Goal: Task Accomplishment & Management: Use online tool/utility

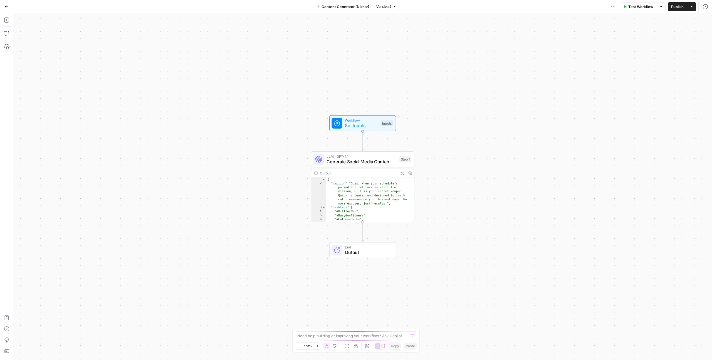
click at [10, 7] on button "Go Back" at bounding box center [7, 7] width 10 height 10
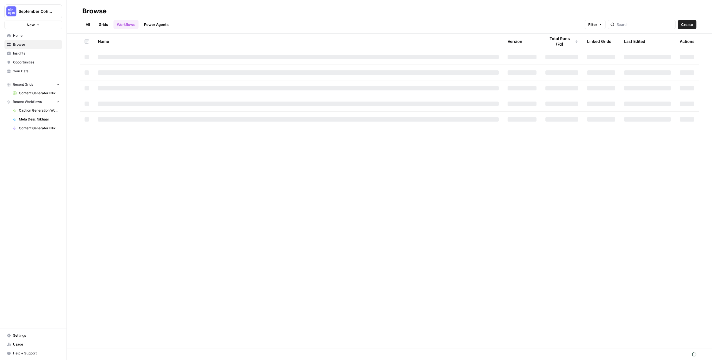
click at [44, 92] on span "Content Generator (Nikhar) Grid" at bounding box center [39, 93] width 41 height 5
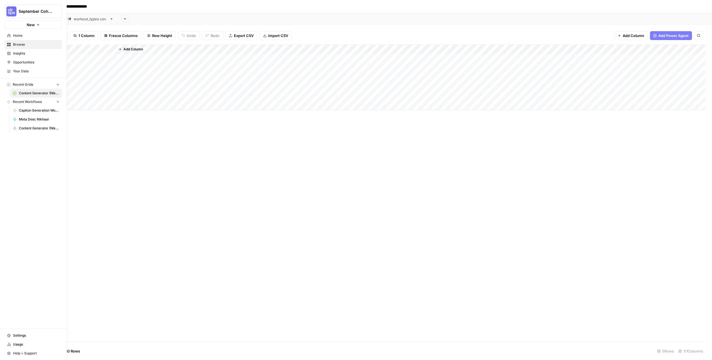
click at [31, 41] on link "Browse" at bounding box center [33, 44] width 58 height 9
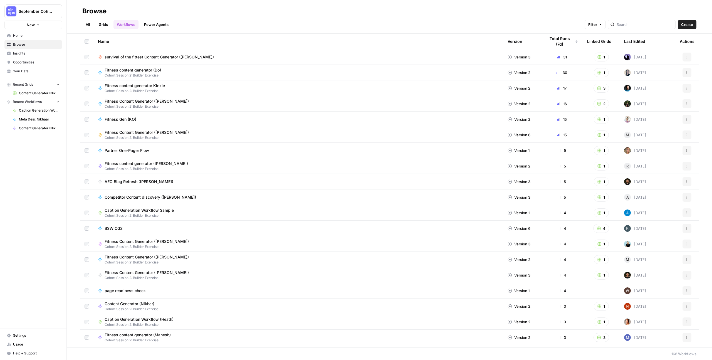
click at [90, 26] on link "All" at bounding box center [87, 24] width 11 height 9
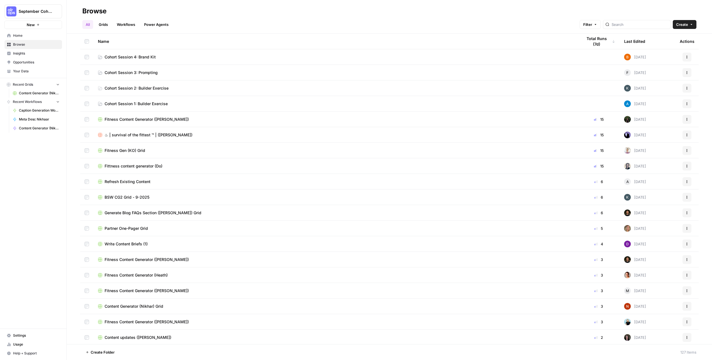
click at [150, 85] on td "Cohort Session 2: Builder Exercise" at bounding box center [335, 87] width 484 height 15
click at [83, 87] on td at bounding box center [86, 87] width 13 height 15
click at [100, 88] on icon at bounding box center [100, 89] width 3 height 2
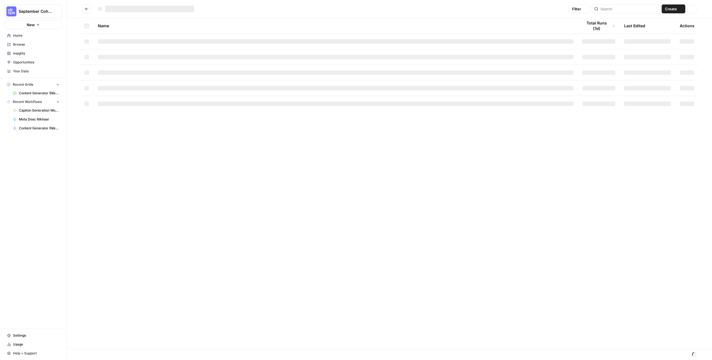
drag, startPoint x: 100, startPoint y: 88, endPoint x: 98, endPoint y: 96, distance: 8.2
click at [100, 88] on div at bounding box center [335, 88] width 475 height 4
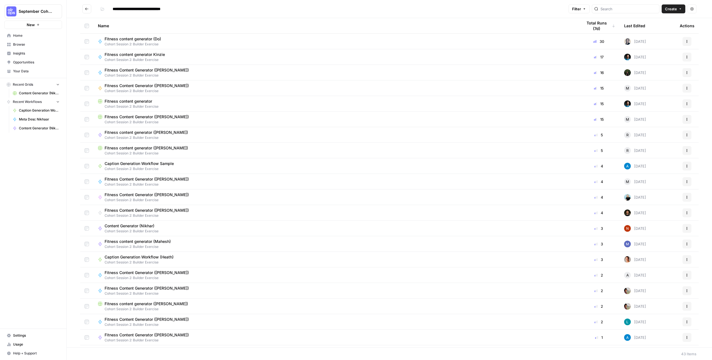
click at [154, 227] on span "Content Generator (Nikhar)" at bounding box center [130, 226] width 50 height 6
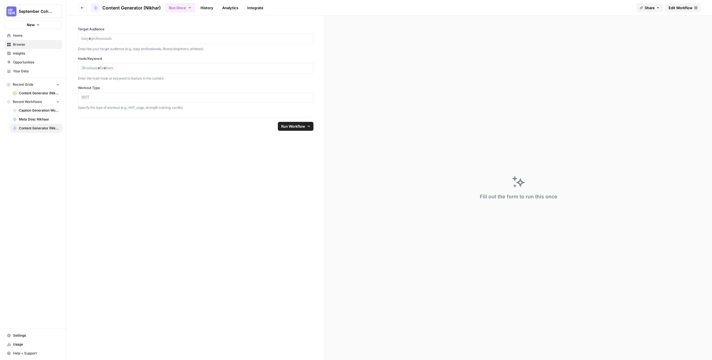
click at [83, 10] on button "Go back" at bounding box center [82, 7] width 9 height 9
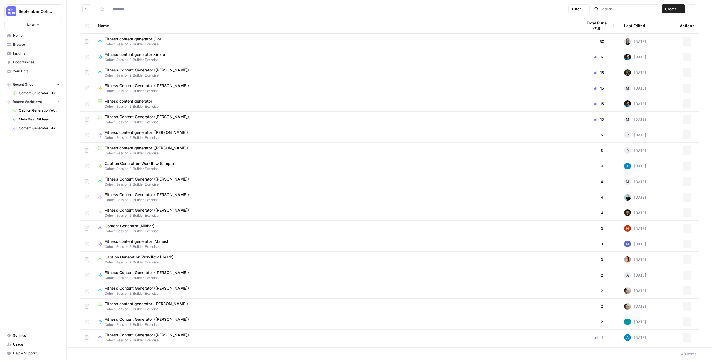
type input "**********"
drag, startPoint x: 623, startPoint y: 3, endPoint x: 624, endPoint y: 9, distance: 6.1
click at [623, 8] on header "**********" at bounding box center [389, 9] width 645 height 18
click at [625, 11] on input "search" at bounding box center [628, 9] width 56 height 6
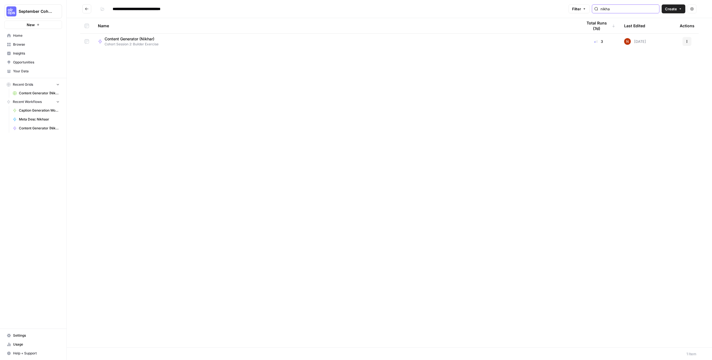
type input "nikha"
click at [148, 43] on span "Cohort Session 2: Builder Exercise" at bounding box center [132, 44] width 54 height 5
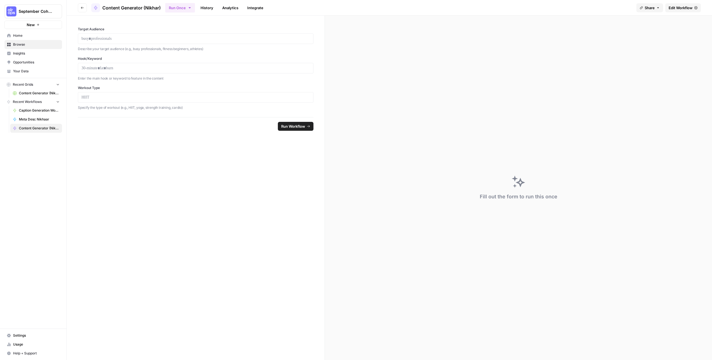
click at [681, 7] on span "Edit Workflow" at bounding box center [680, 8] width 24 height 6
click at [79, 8] on button "Go back" at bounding box center [82, 7] width 9 height 9
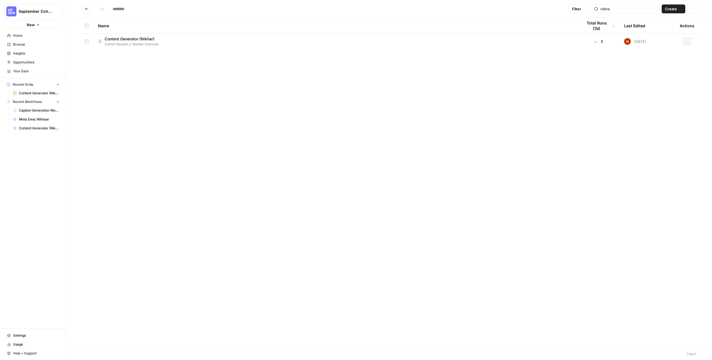
type input "**********"
click at [89, 12] on button "Go back" at bounding box center [86, 8] width 9 height 9
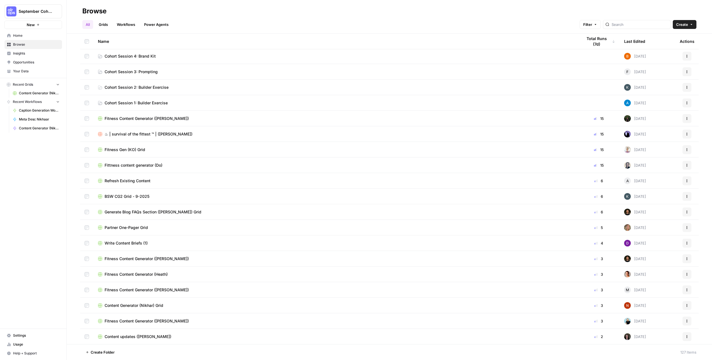
scroll to position [1, 0]
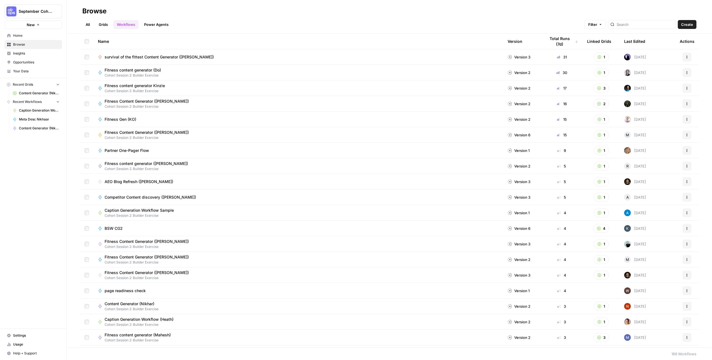
click at [41, 44] on span "Browse" at bounding box center [36, 44] width 46 height 5
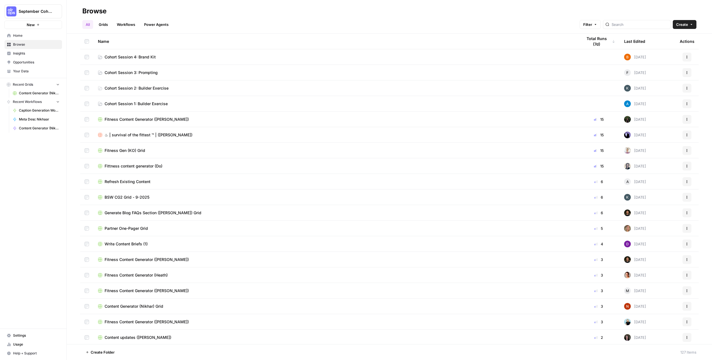
click at [154, 96] on td "Cohort Session 1: Builder Exercise" at bounding box center [335, 103] width 484 height 15
click at [156, 100] on td "Cohort Session 1: Builder Exercise" at bounding box center [335, 103] width 484 height 15
click at [170, 103] on link "Cohort Session 1: Builder Exercise" at bounding box center [335, 104] width 475 height 6
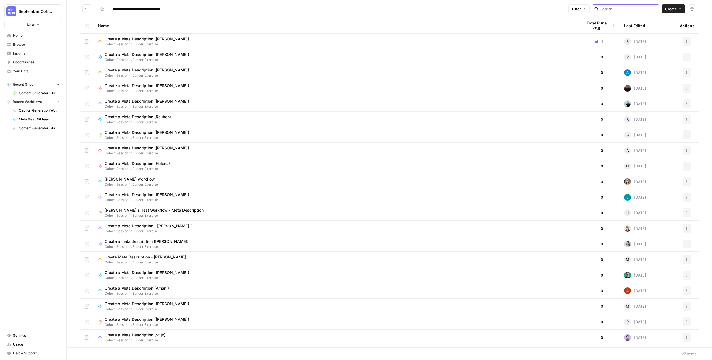
click at [632, 9] on input "search" at bounding box center [628, 9] width 56 height 6
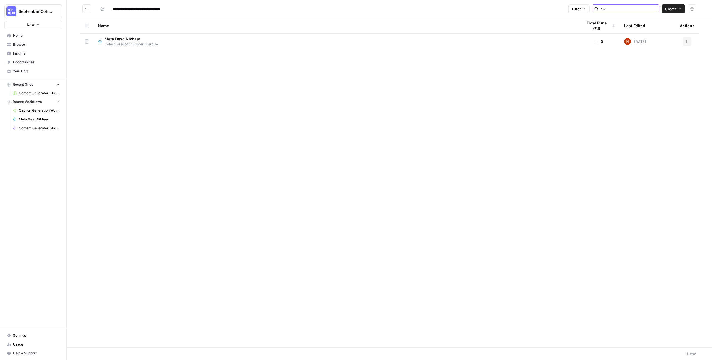
type input "nik"
click at [142, 47] on td "Meta Desc Nikhaar Cohort Session 1: Builder Exercise" at bounding box center [335, 42] width 484 height 16
click at [142, 45] on span "Cohort Session 1: Builder Exercise" at bounding box center [131, 44] width 53 height 5
click at [142, 45] on div at bounding box center [389, 180] width 645 height 360
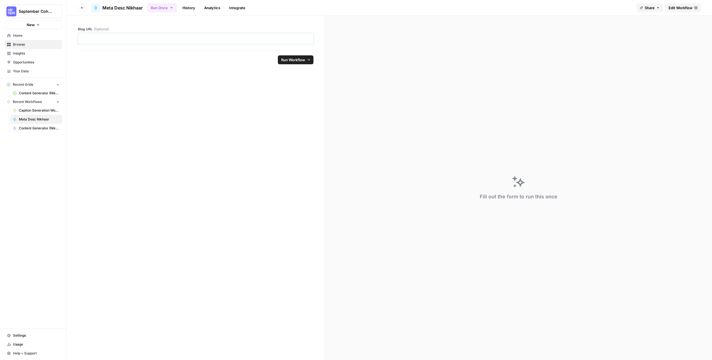
click at [106, 40] on p at bounding box center [195, 39] width 228 height 6
click at [126, 36] on p at bounding box center [195, 39] width 228 height 6
click at [286, 60] on span "Run Workflow" at bounding box center [293, 60] width 24 height 6
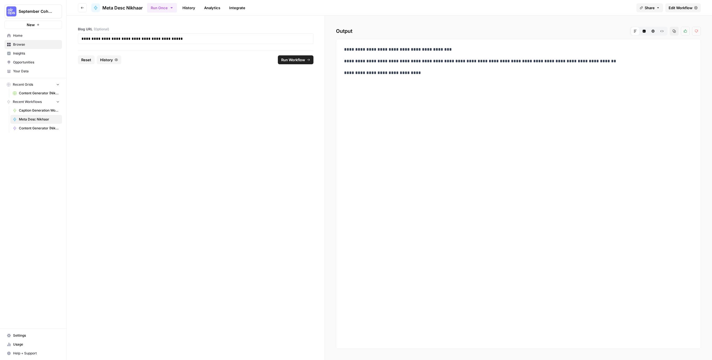
drag, startPoint x: 345, startPoint y: 58, endPoint x: 607, endPoint y: 62, distance: 261.7
click at [612, 61] on p "**********" at bounding box center [518, 61] width 349 height 7
click at [568, 89] on div "**********" at bounding box center [518, 194] width 365 height 310
click at [83, 11] on button "Go back" at bounding box center [82, 7] width 9 height 9
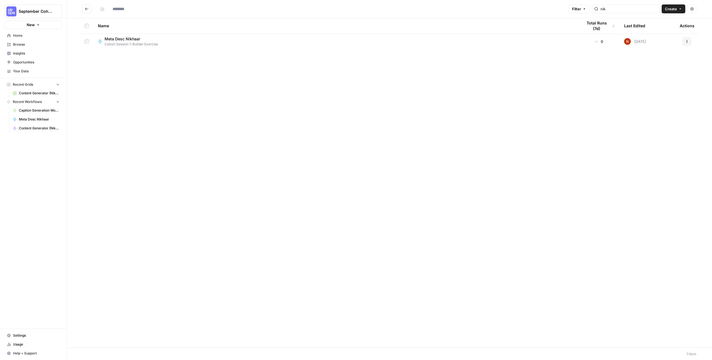
type input "**********"
click at [119, 40] on span "Meta Desc Nikhaar" at bounding box center [129, 39] width 49 height 6
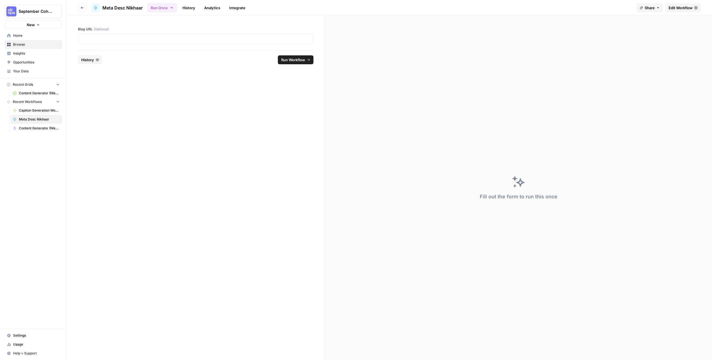
click at [677, 10] on link "Edit Workflow" at bounding box center [683, 7] width 36 height 9
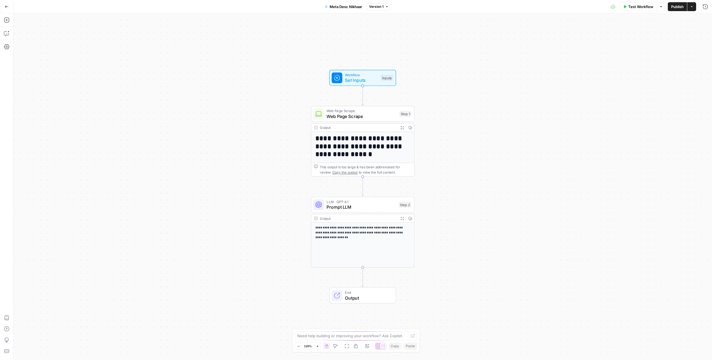
click at [368, 80] on span "Set Inputs" at bounding box center [361, 80] width 33 height 7
click at [364, 142] on h1 "**********" at bounding box center [360, 147] width 90 height 24
click at [364, 143] on h1 "**********" at bounding box center [360, 147] width 90 height 24
click at [368, 116] on span "Web Page Scrape" at bounding box center [361, 116] width 70 height 7
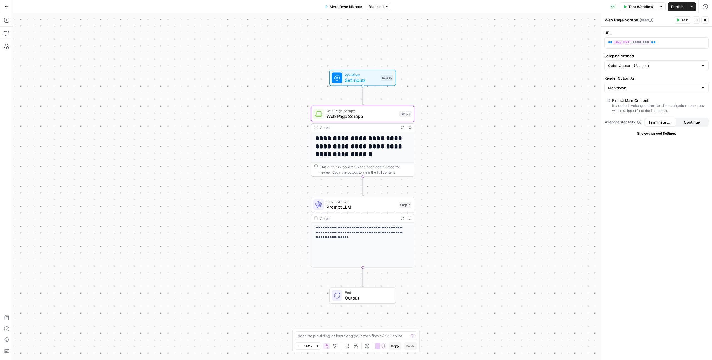
click at [366, 237] on p "**********" at bounding box center [362, 232] width 95 height 15
click at [652, 87] on input "Render Output As" at bounding box center [653, 88] width 90 height 6
type input "Markdown"
click at [646, 59] on div "Scraping Method Quick Capture (Fastest)" at bounding box center [656, 62] width 104 height 18
click at [646, 63] on input "Scraping Method" at bounding box center [653, 66] width 90 height 6
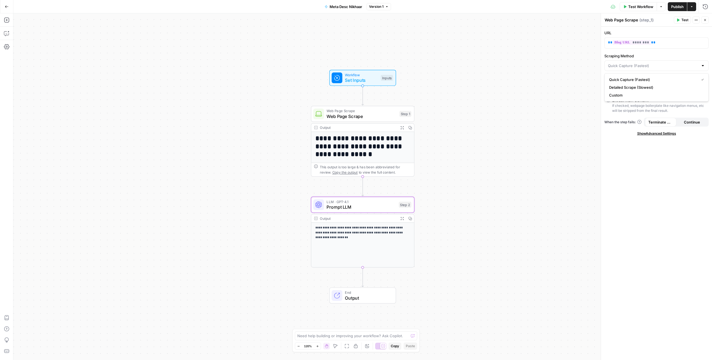
type input "Quick Capture (Fastest)"
click at [563, 105] on div "**********" at bounding box center [362, 186] width 698 height 346
click at [370, 229] on p "**********" at bounding box center [362, 232] width 95 height 15
click at [380, 205] on span "Prompt LLM" at bounding box center [361, 207] width 70 height 7
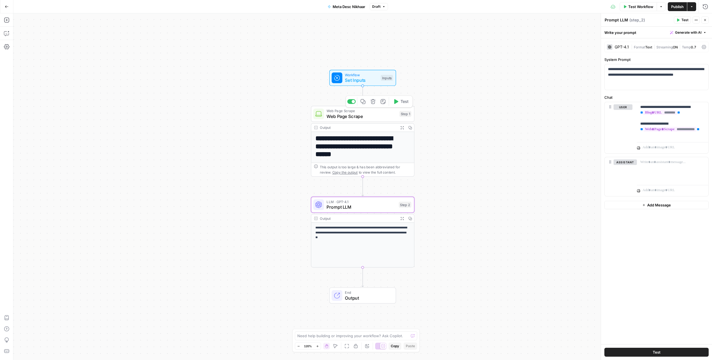
click at [361, 117] on span "Web Page Scrape" at bounding box center [361, 116] width 70 height 7
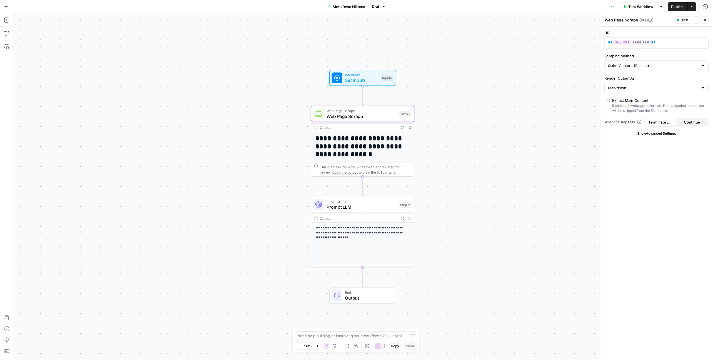
click at [360, 77] on span "Set Inputs" at bounding box center [361, 80] width 33 height 7
click at [355, 80] on span "Set Inputs" at bounding box center [361, 79] width 33 height 7
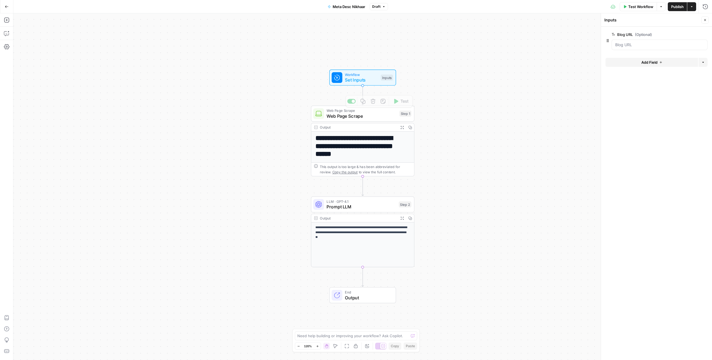
click at [373, 143] on h1 "**********" at bounding box center [360, 146] width 90 height 24
click at [368, 80] on span "Set Inputs" at bounding box center [361, 79] width 33 height 7
click at [658, 59] on button "Add Field" at bounding box center [651, 62] width 93 height 9
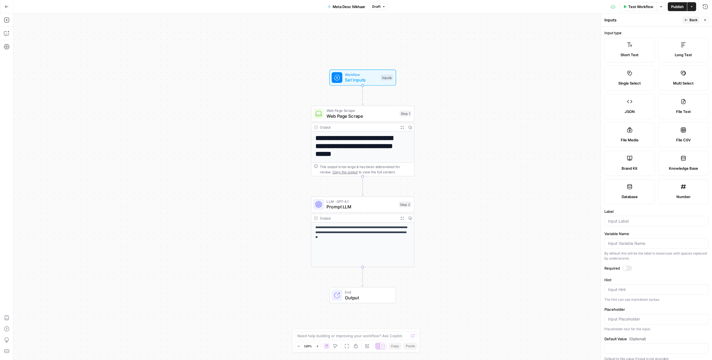
click at [641, 56] on div "Short Text" at bounding box center [629, 55] width 41 height 6
click at [638, 49] on label "Short Text" at bounding box center [629, 49] width 51 height 25
click at [631, 52] on span "Short Text" at bounding box center [629, 55] width 18 height 6
click at [633, 217] on div at bounding box center [656, 221] width 104 height 11
type input "word count"
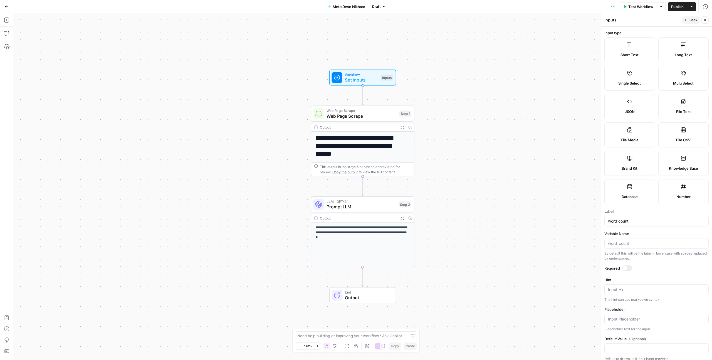
click at [623, 268] on div at bounding box center [625, 268] width 4 height 4
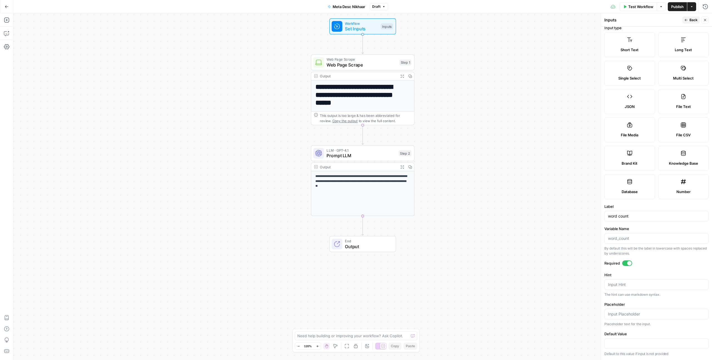
click at [520, 197] on div "**********" at bounding box center [362, 186] width 698 height 346
click at [357, 67] on span "Web Page Scrape" at bounding box center [361, 64] width 70 height 7
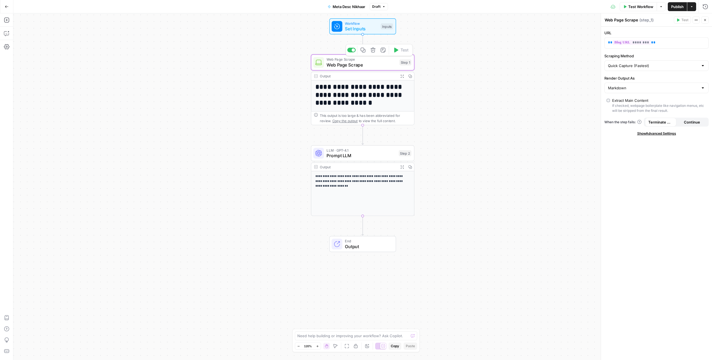
click at [357, 92] on h1 "**********" at bounding box center [360, 95] width 90 height 24
click at [365, 68] on div "Web Page Scrape Web Page Scrape Step 1 Copy step Delete step Add Note Test" at bounding box center [362, 62] width 103 height 16
click at [368, 31] on span "Set Inputs" at bounding box center [361, 28] width 33 height 7
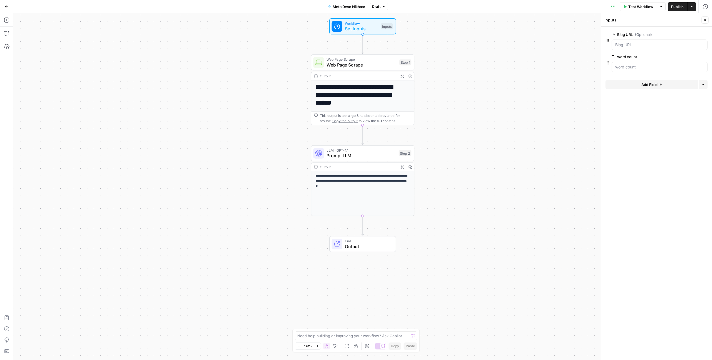
click at [366, 103] on h1 "**********" at bounding box center [360, 95] width 90 height 24
click at [360, 89] on h1 "**********" at bounding box center [360, 95] width 90 height 24
click at [362, 67] on span "Web Page Scrape" at bounding box center [361, 64] width 70 height 7
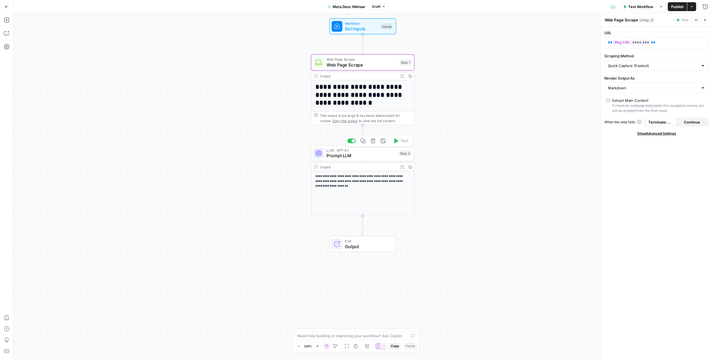
click at [357, 154] on span "Prompt LLM" at bounding box center [361, 155] width 70 height 7
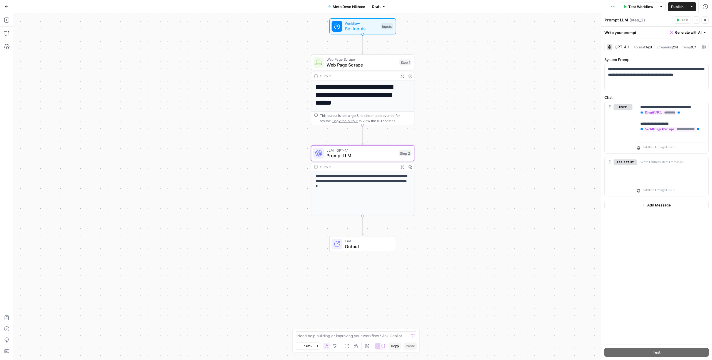
click at [359, 178] on p "**********" at bounding box center [362, 181] width 95 height 15
click at [696, 114] on p "**********" at bounding box center [672, 120] width 65 height 33
drag, startPoint x: 686, startPoint y: 74, endPoint x: 688, endPoint y: 78, distance: 4.1
click at [688, 78] on p "**********" at bounding box center [656, 74] width 97 height 17
click at [705, 22] on button "Close" at bounding box center [704, 19] width 7 height 7
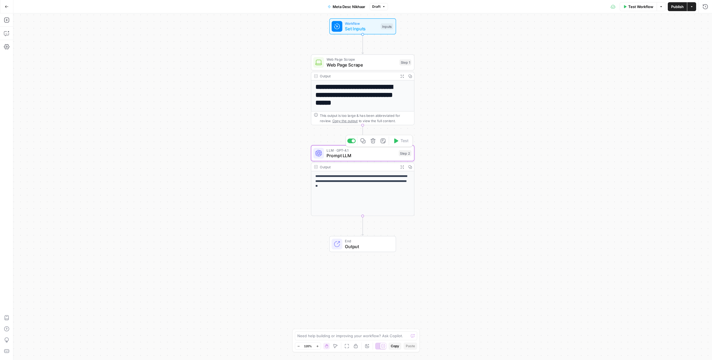
click at [359, 157] on span "Prompt LLM" at bounding box center [361, 155] width 70 height 7
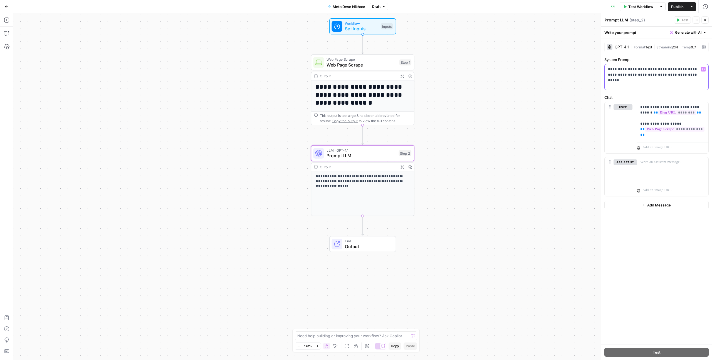
click at [681, 73] on p "**********" at bounding box center [656, 71] width 97 height 11
click at [651, 135] on p "**********" at bounding box center [672, 120] width 65 height 33
click at [704, 108] on button "Variables Menu" at bounding box center [703, 107] width 4 height 4
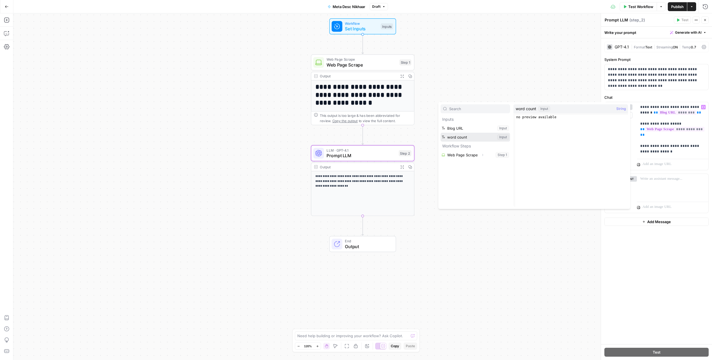
click at [470, 137] on button "Select variable word count" at bounding box center [475, 137] width 70 height 9
click at [545, 189] on div "**********" at bounding box center [362, 186] width 698 height 346
drag, startPoint x: 678, startPoint y: 7, endPoint x: 674, endPoint y: 9, distance: 4.7
click at [678, 7] on span "Publish" at bounding box center [677, 7] width 13 height 6
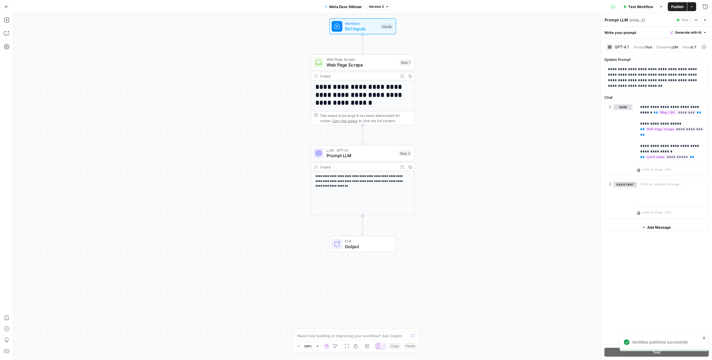
click at [517, 88] on div "**********" at bounding box center [362, 186] width 698 height 346
click at [638, 7] on span "Test Workflow" at bounding box center [640, 7] width 25 height 6
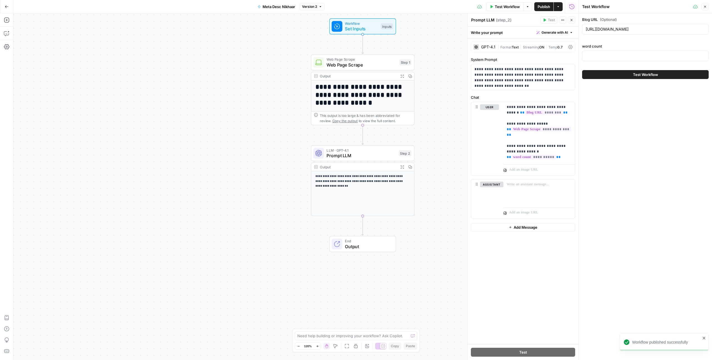
click at [607, 52] on div at bounding box center [645, 56] width 127 height 11
type input "300"
click at [630, 71] on button "Test Workflow" at bounding box center [645, 74] width 127 height 9
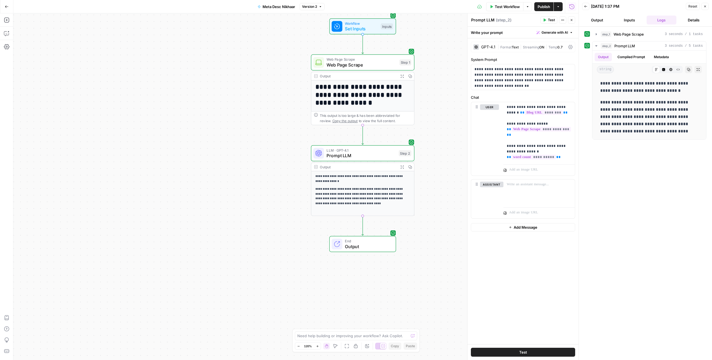
click at [706, 6] on icon "button" at bounding box center [704, 6] width 3 height 3
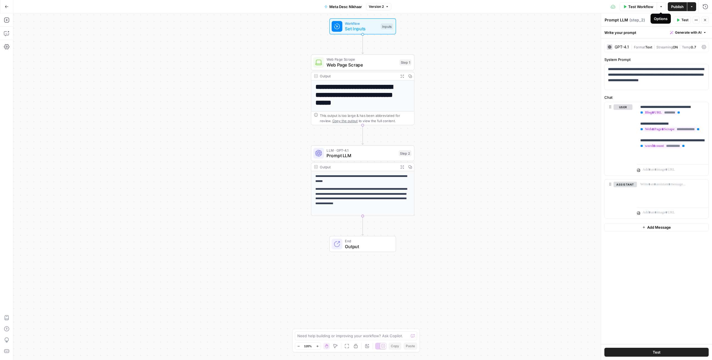
click at [659, 9] on button "Options" at bounding box center [660, 6] width 9 height 9
click at [692, 8] on button "Actions" at bounding box center [691, 6] width 9 height 9
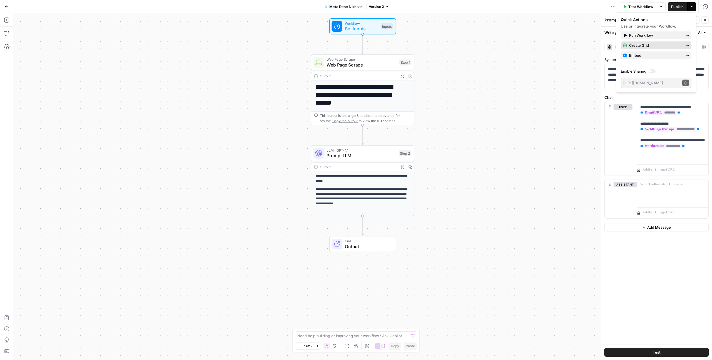
click at [672, 43] on span "Create Grid" at bounding box center [655, 46] width 52 height 6
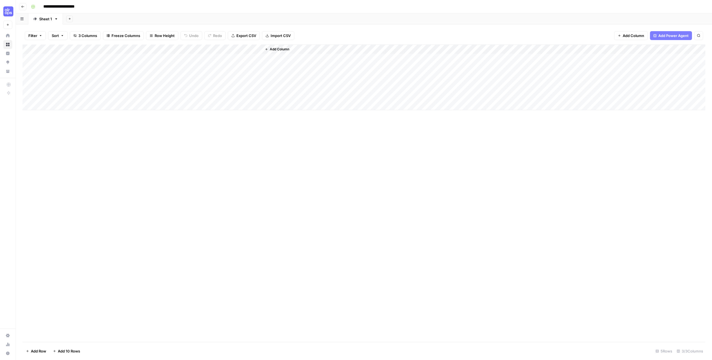
click at [93, 63] on div "Add Column" at bounding box center [364, 77] width 683 height 66
click at [93, 60] on div "Add Column" at bounding box center [364, 77] width 683 height 66
click at [87, 61] on div "Add Column" at bounding box center [364, 77] width 683 height 66
click at [87, 60] on div "Add Column" at bounding box center [364, 77] width 683 height 66
click at [89, 66] on div "Add Column" at bounding box center [364, 77] width 683 height 66
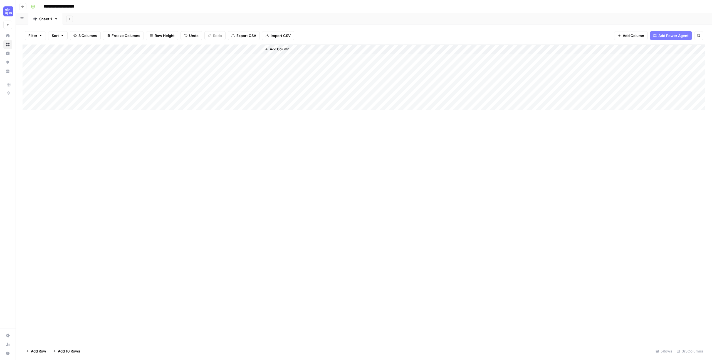
click at [78, 70] on div "Add Column" at bounding box center [364, 77] width 683 height 66
click at [78, 75] on div "Add Column" at bounding box center [364, 77] width 683 height 66
click at [101, 79] on div "Add Column" at bounding box center [364, 77] width 683 height 66
type textarea "**********"
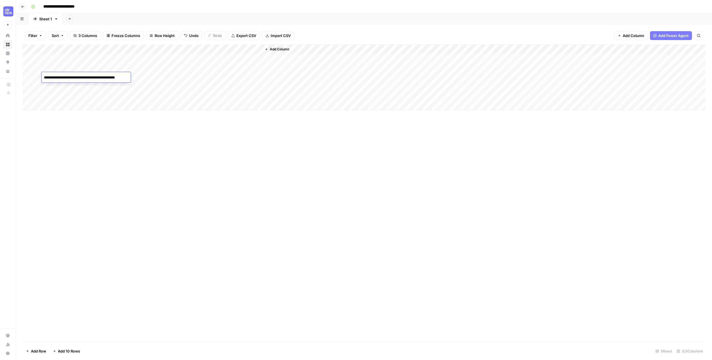
click at [115, 125] on div "Add Column" at bounding box center [364, 192] width 683 height 297
click at [143, 58] on div "Add Column" at bounding box center [364, 77] width 683 height 66
type textarea "***"
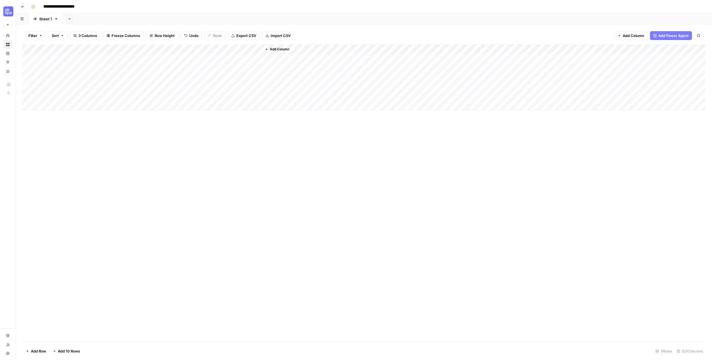
click at [229, 57] on div "Add Column" at bounding box center [364, 77] width 683 height 66
click at [285, 57] on div "Add Column" at bounding box center [364, 77] width 683 height 66
click at [298, 58] on div "Add Column" at bounding box center [364, 77] width 683 height 66
click at [298, 58] on textarea "**********" at bounding box center [316, 67] width 111 height 24
click at [276, 128] on div "Add Column" at bounding box center [364, 192] width 683 height 297
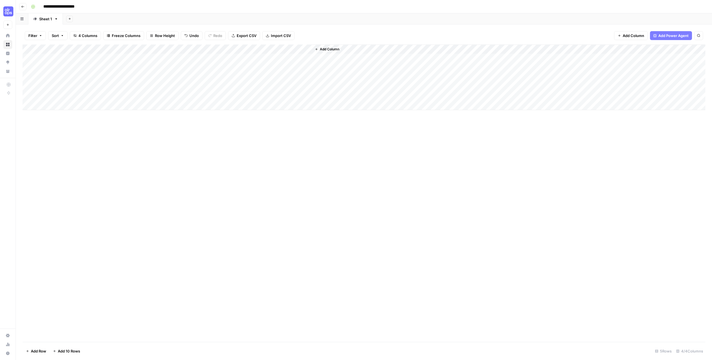
click at [287, 55] on div "Add Column" at bounding box center [364, 77] width 683 height 66
click at [287, 55] on textarea "**********" at bounding box center [316, 67] width 111 height 24
click at [266, 118] on div "Add Column" at bounding box center [364, 192] width 683 height 297
click at [232, 69] on div "Add Column" at bounding box center [364, 77] width 683 height 66
click at [266, 184] on div "Add Column" at bounding box center [364, 192] width 683 height 297
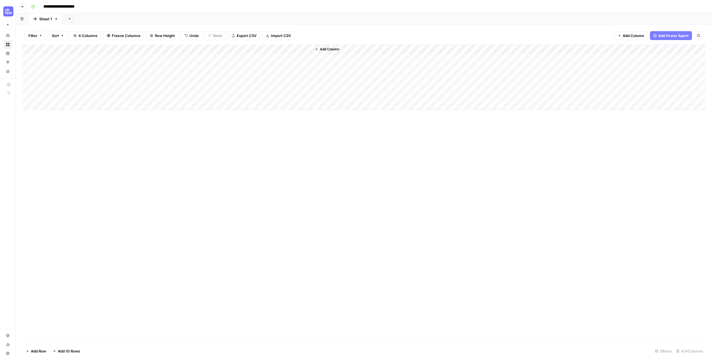
click at [272, 64] on div "Add Column" at bounding box center [364, 77] width 683 height 66
click at [274, 66] on div "Add Column" at bounding box center [364, 77] width 683 height 66
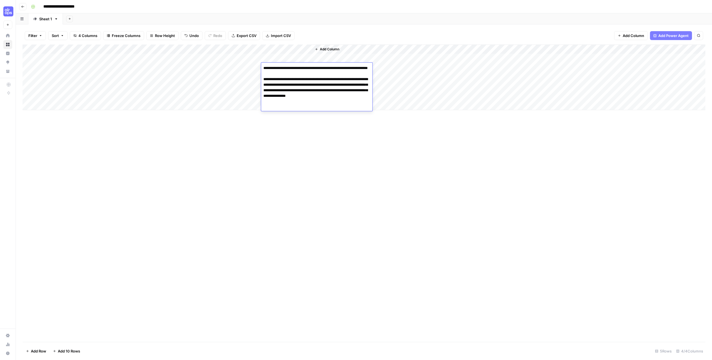
drag, startPoint x: 263, startPoint y: 86, endPoint x: 359, endPoint y: 111, distance: 99.1
click at [359, 111] on body "**********" at bounding box center [356, 180] width 712 height 360
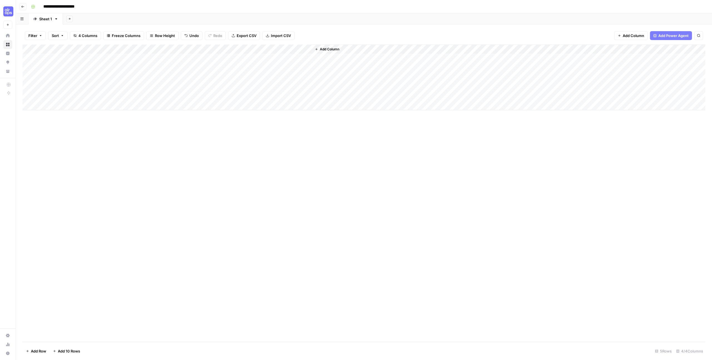
drag, startPoint x: 349, startPoint y: 127, endPoint x: 352, endPoint y: 114, distance: 12.9
click at [349, 127] on div "Add Column" at bounding box center [364, 192] width 683 height 297
click at [271, 59] on div "Add Column" at bounding box center [364, 77] width 683 height 66
click at [276, 67] on div "Add Column" at bounding box center [364, 77] width 683 height 66
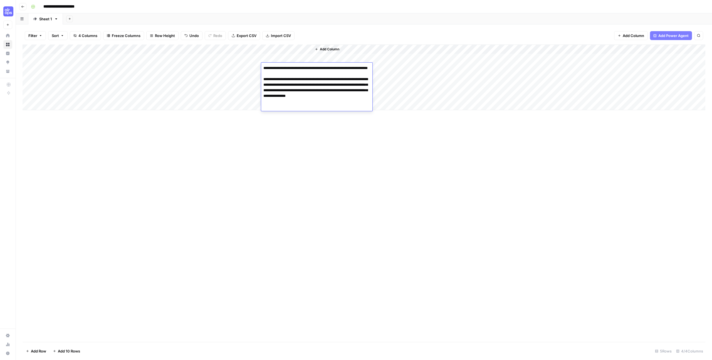
click at [286, 55] on div "Add Column" at bounding box center [364, 77] width 683 height 66
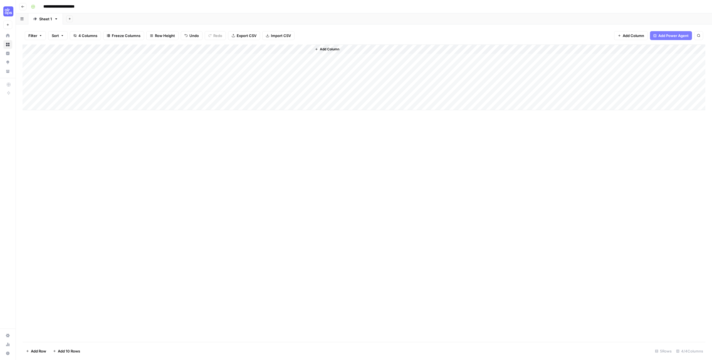
click at [286, 55] on div "Add Column" at bounding box center [364, 77] width 683 height 66
click at [346, 111] on div "Add Column" at bounding box center [364, 192] width 683 height 297
click at [333, 48] on span "Add Column" at bounding box center [329, 49] width 19 height 5
click at [302, 152] on div "Add Column" at bounding box center [364, 192] width 683 height 297
click at [215, 78] on div "Add Column" at bounding box center [364, 77] width 683 height 66
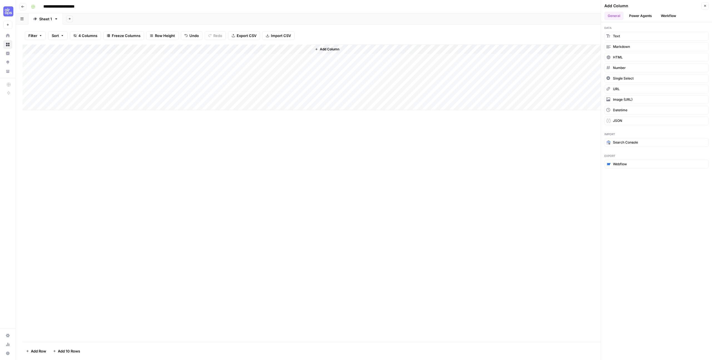
click at [289, 62] on div "Add Column" at bounding box center [364, 77] width 683 height 66
click at [289, 65] on div "Add Column" at bounding box center [364, 77] width 683 height 66
click at [296, 66] on div "Add Column" at bounding box center [364, 77] width 683 height 66
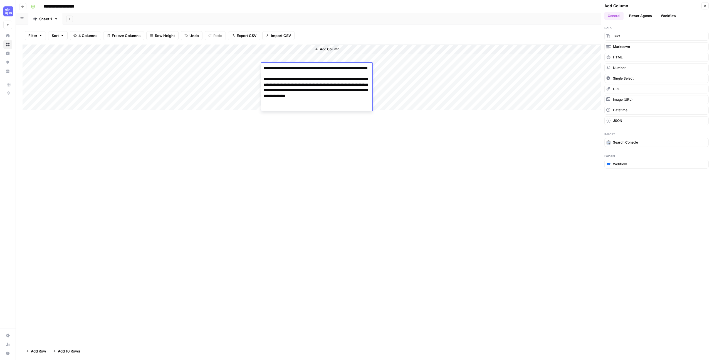
click at [262, 129] on div "Add Column" at bounding box center [364, 192] width 683 height 297
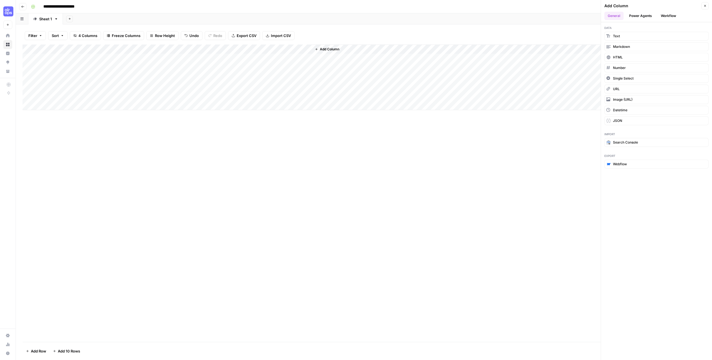
click at [235, 128] on div "Add Column" at bounding box center [364, 192] width 683 height 297
click at [185, 246] on div "Add Column" at bounding box center [364, 192] width 683 height 297
click at [24, 6] on button "Go back" at bounding box center [22, 6] width 7 height 7
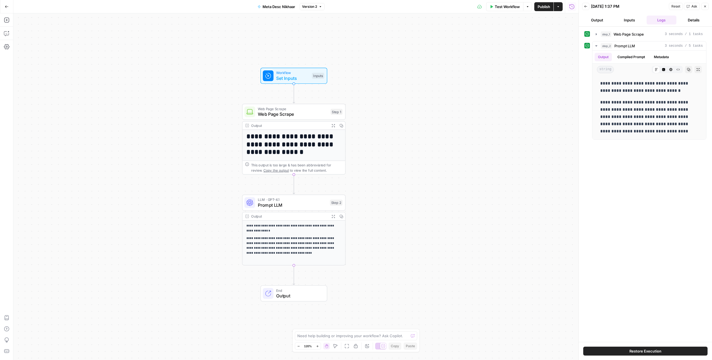
click at [9, 8] on button "Go Back" at bounding box center [7, 7] width 10 height 10
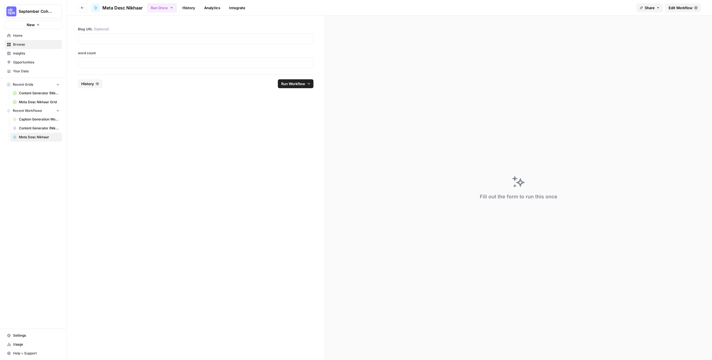
click at [38, 46] on span "Browse" at bounding box center [36, 44] width 46 height 5
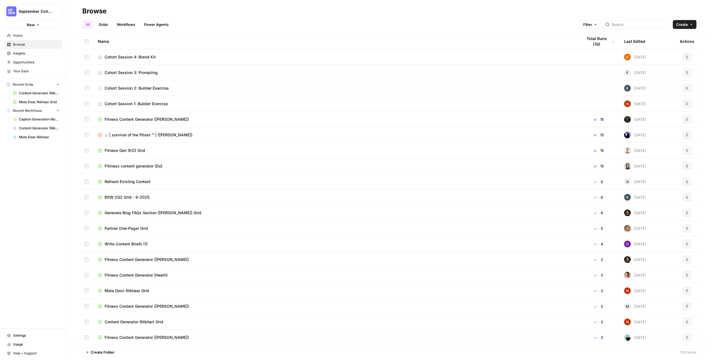
click at [143, 53] on td "Cohort Session 4: Brand Kit" at bounding box center [335, 56] width 484 height 15
click at [143, 55] on span "Cohort Session 4: Brand Kit" at bounding box center [130, 57] width 51 height 6
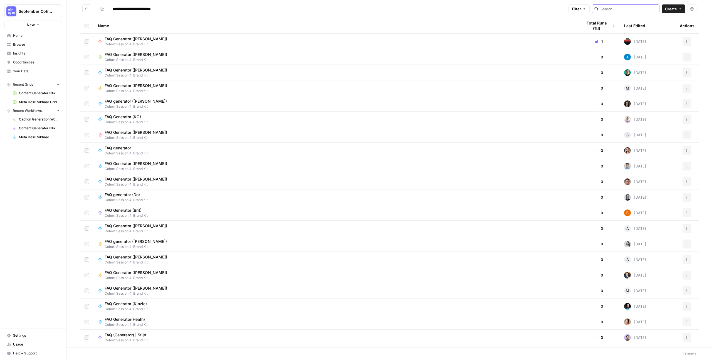
click at [629, 8] on input "search" at bounding box center [628, 9] width 56 height 6
type input "nikh"
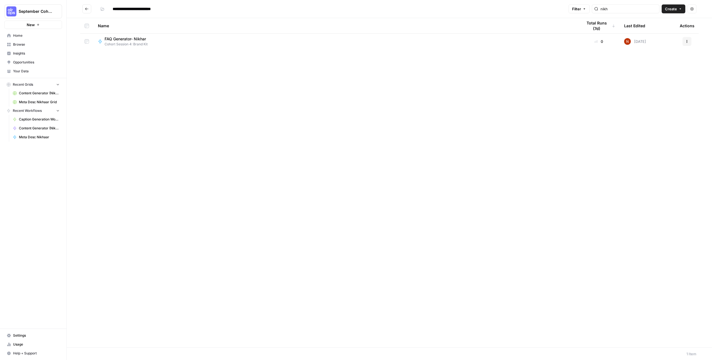
click at [147, 38] on div "FAQ Generator- Nikhar" at bounding box center [128, 39] width 46 height 6
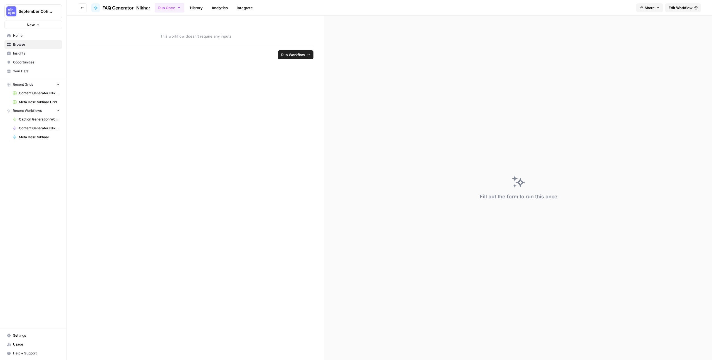
click at [676, 8] on span "Edit Workflow" at bounding box center [680, 8] width 24 height 6
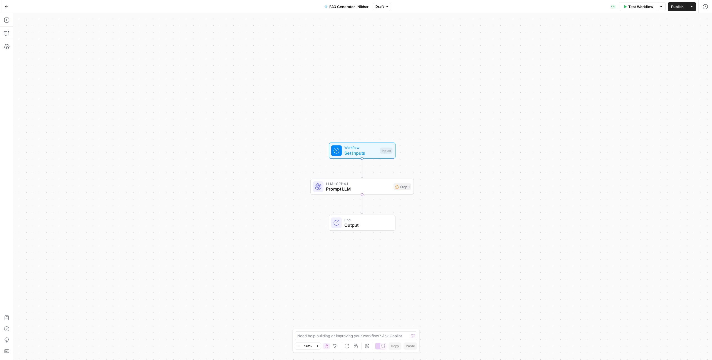
click at [406, 190] on div "LLM · GPT-4.1 Prompt LLM Step 1 Copy step Delete step Add Note Test" at bounding box center [362, 186] width 98 height 11
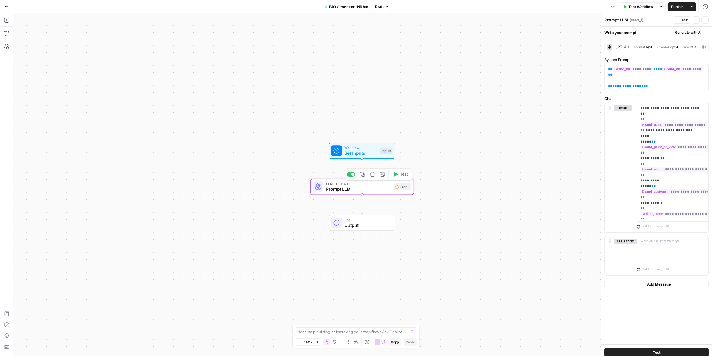
click at [406, 190] on div "LLM · GPT-4.1 Prompt LLM Step 1 Copy step Delete step Add Note Test" at bounding box center [362, 186] width 98 height 11
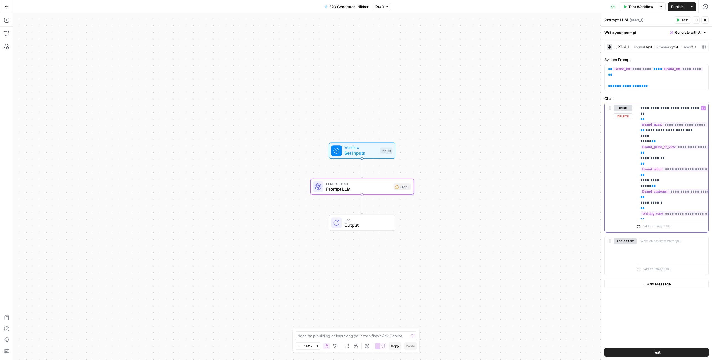
scroll to position [0, 28]
click at [676, 151] on p "**********" at bounding box center [644, 160] width 65 height 111
drag, startPoint x: 673, startPoint y: 222, endPoint x: 645, endPoint y: 220, distance: 27.9
click at [645, 220] on div "**********" at bounding box center [672, 169] width 71 height 133
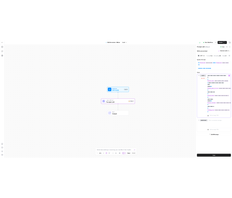
scroll to position [0, 0]
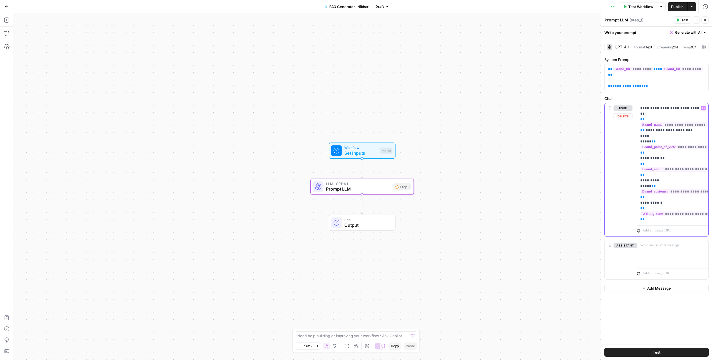
click at [673, 175] on p "**********" at bounding box center [672, 160] width 65 height 111
click at [372, 175] on icon "button" at bounding box center [372, 174] width 5 height 5
click at [341, 71] on span "Delete Step" at bounding box center [341, 71] width 22 height 6
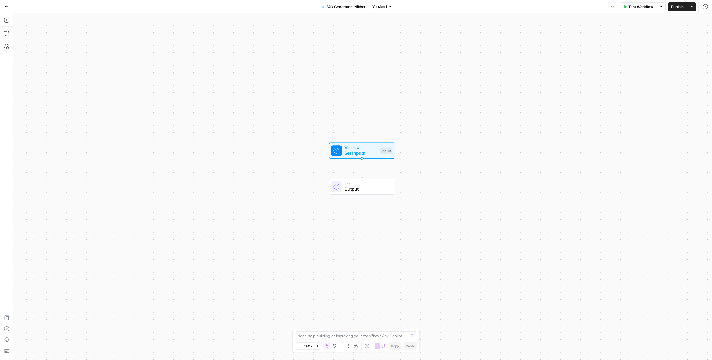
click at [363, 170] on icon "Edge from start to end" at bounding box center [362, 167] width 2 height 19
click at [362, 169] on icon "Edge from start to end" at bounding box center [362, 167] width 2 height 19
click at [362, 168] on icon "Edge from start to end" at bounding box center [362, 167] width 2 height 19
click at [8, 21] on icon "button" at bounding box center [7, 20] width 6 height 6
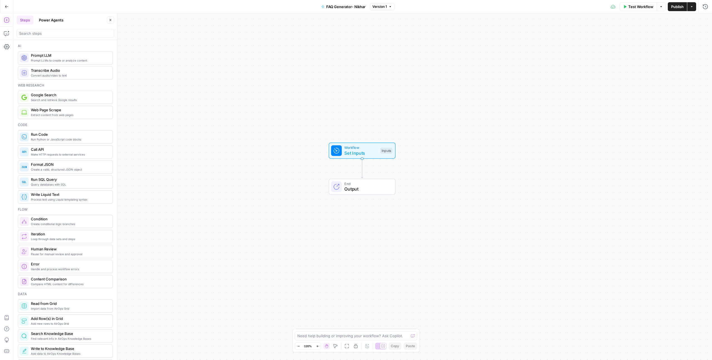
drag, startPoint x: 57, startPoint y: 59, endPoint x: 88, endPoint y: 68, distance: 32.4
click at [57, 59] on span "Prompt LLMs to create or analyze content" at bounding box center [69, 60] width 77 height 4
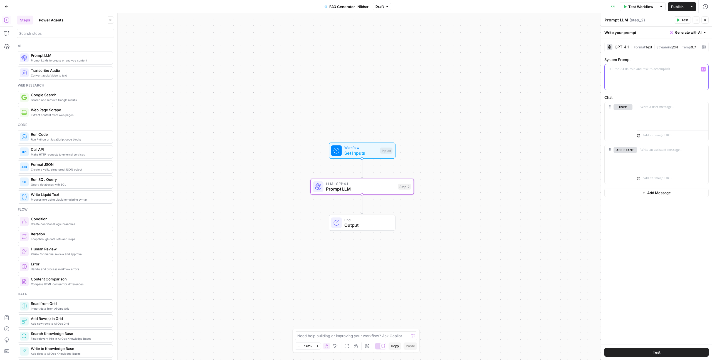
click at [620, 72] on p at bounding box center [656, 69] width 97 height 6
click at [703, 69] on icon "button" at bounding box center [703, 69] width 3 height 3
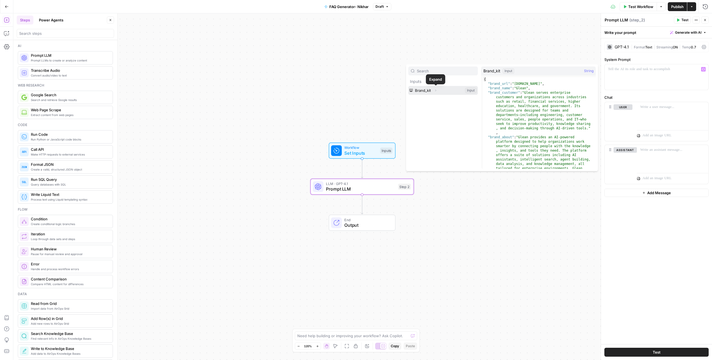
click at [437, 91] on icon "button" at bounding box center [435, 90] width 3 height 3
click at [431, 89] on button "Select variable Brand_kit" at bounding box center [443, 90] width 70 height 9
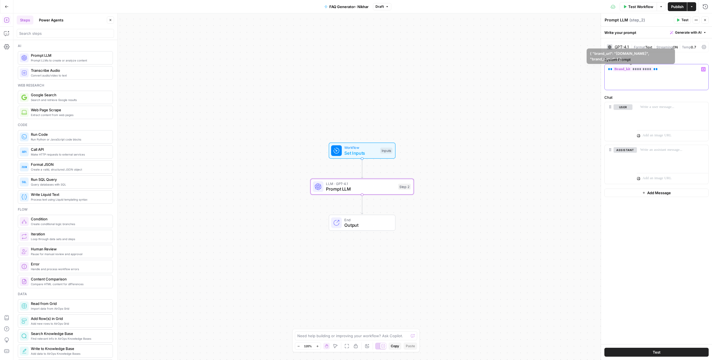
drag, startPoint x: 666, startPoint y: 71, endPoint x: 595, endPoint y: 71, distance: 70.6
click at [595, 71] on body "September Cohort New Home Browse Insights Opportunities Your Data Recent Grids …" at bounding box center [356, 180] width 712 height 360
click at [703, 70] on icon "button" at bounding box center [703, 69] width 3 height 3
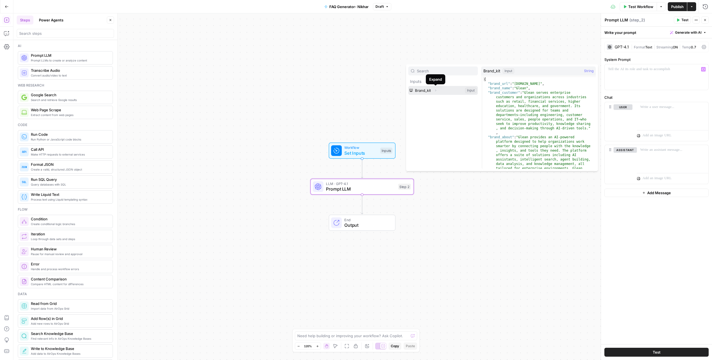
click at [438, 91] on button "Expand" at bounding box center [435, 90] width 7 height 7
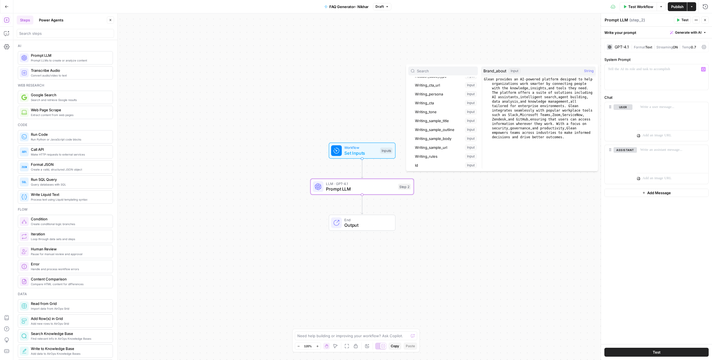
scroll to position [77, 0]
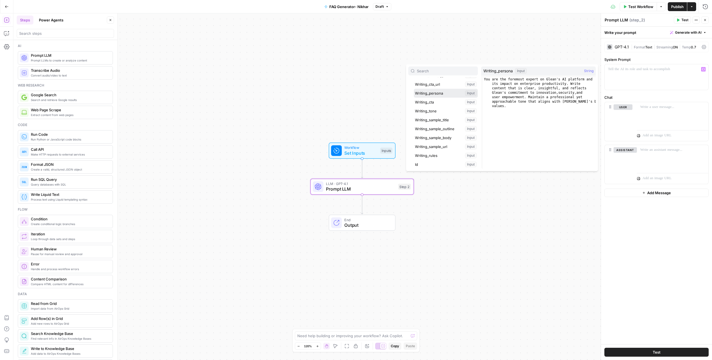
click at [433, 91] on button "Select variable Writing_persona" at bounding box center [446, 93] width 64 height 9
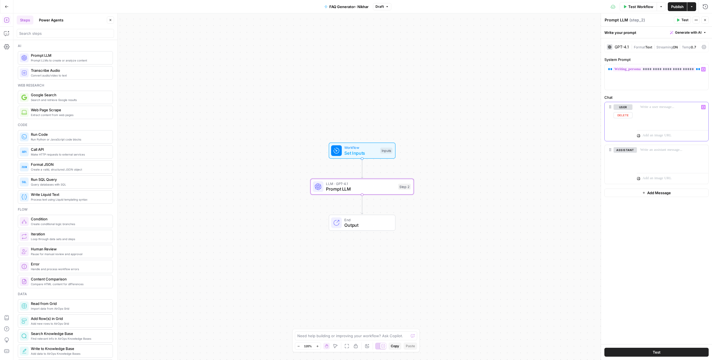
click at [647, 107] on p at bounding box center [672, 107] width 65 height 6
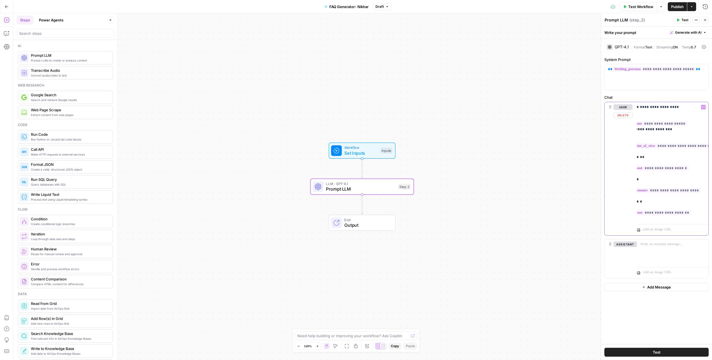
scroll to position [0, 0]
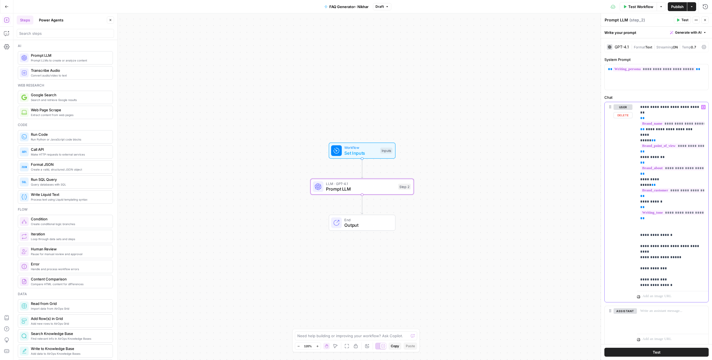
click at [656, 193] on p "**********" at bounding box center [670, 193] width 61 height 178
click at [647, 204] on p "**********" at bounding box center [670, 193] width 61 height 178
click at [666, 196] on p "**********" at bounding box center [670, 193] width 61 height 178
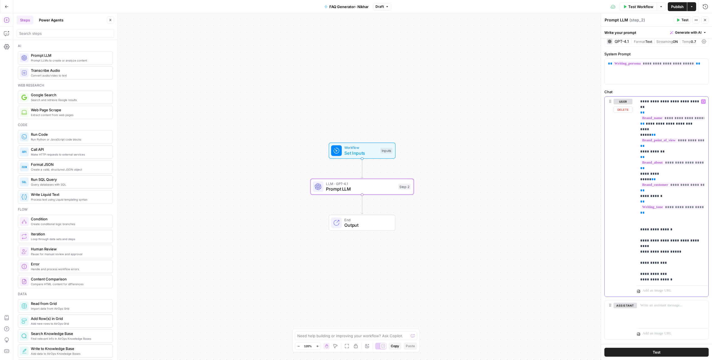
scroll to position [17, 0]
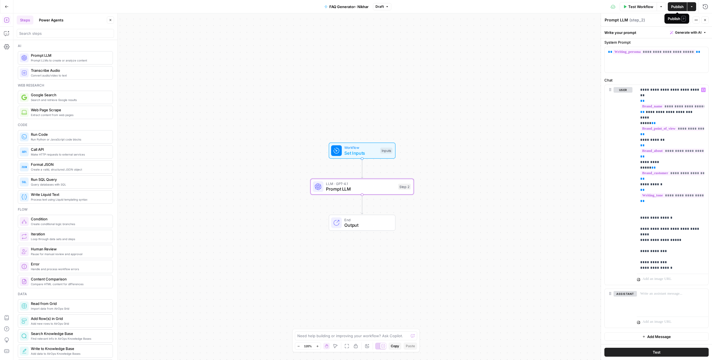
click at [674, 4] on span "Publish" at bounding box center [677, 7] width 13 height 6
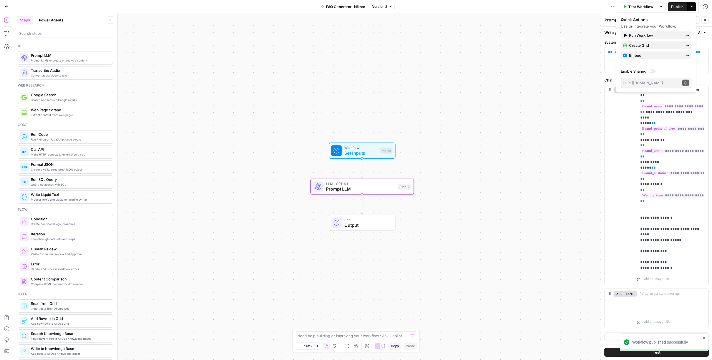
click at [636, 4] on span "Test Workflow" at bounding box center [640, 7] width 25 height 6
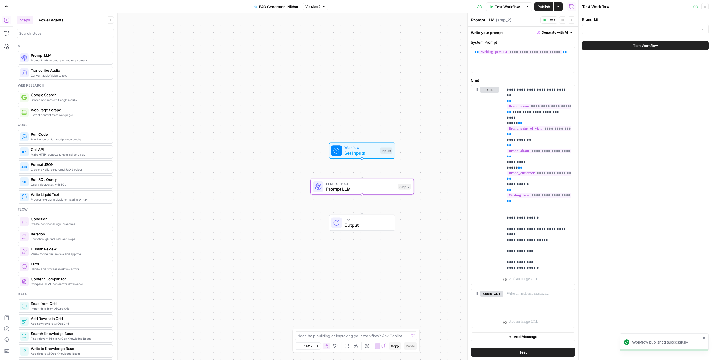
type input "Glean"
click at [653, 46] on span "Test Workflow" at bounding box center [645, 46] width 25 height 6
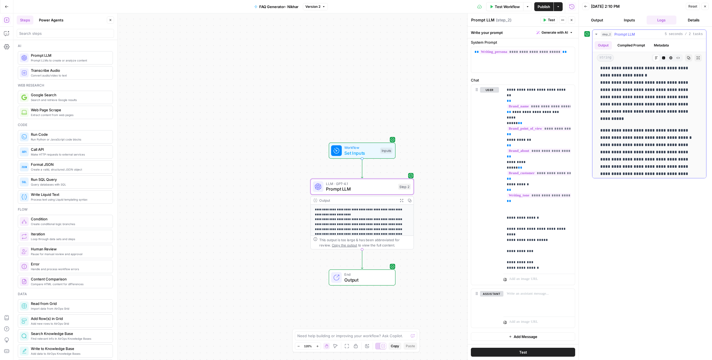
scroll to position [223, 0]
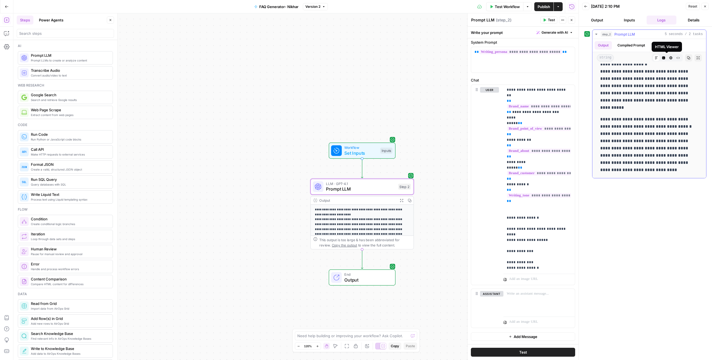
click at [669, 58] on icon "button" at bounding box center [670, 57] width 3 height 3
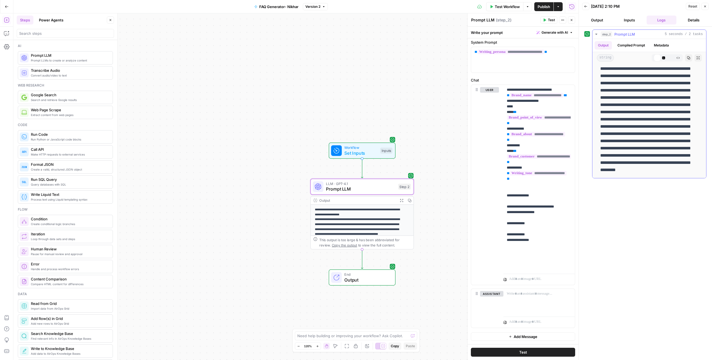
scroll to position [0, 0]
click at [662, 59] on icon "button" at bounding box center [663, 57] width 3 height 3
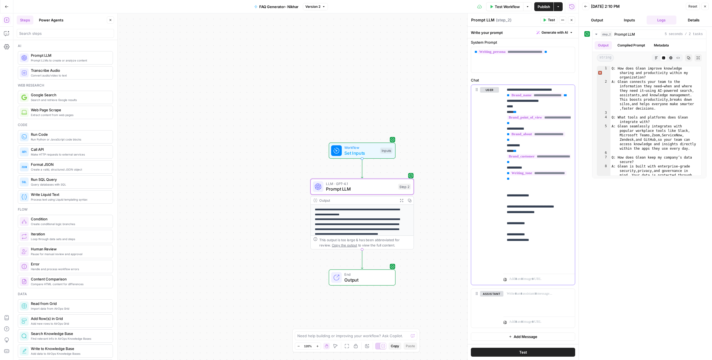
click at [505, 256] on div "**********" at bounding box center [536, 178] width 67 height 187
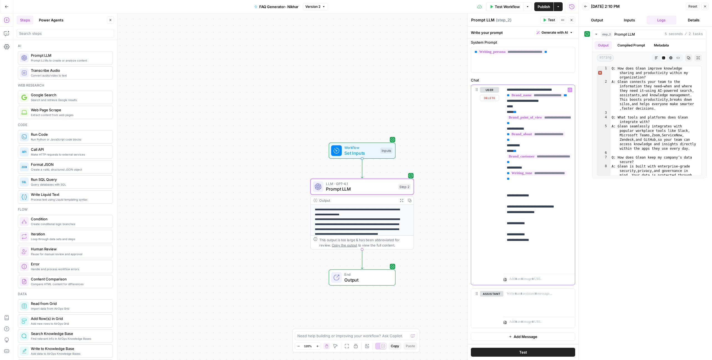
click at [505, 256] on div "**********" at bounding box center [536, 178] width 67 height 187
click at [503, 262] on div "**********" at bounding box center [536, 178] width 67 height 187
click at [487, 249] on div "user Delete" at bounding box center [489, 184] width 19 height 195
click at [536, 7] on button "Publish" at bounding box center [543, 6] width 19 height 9
click at [515, 7] on span "Test Workflow" at bounding box center [507, 7] width 25 height 6
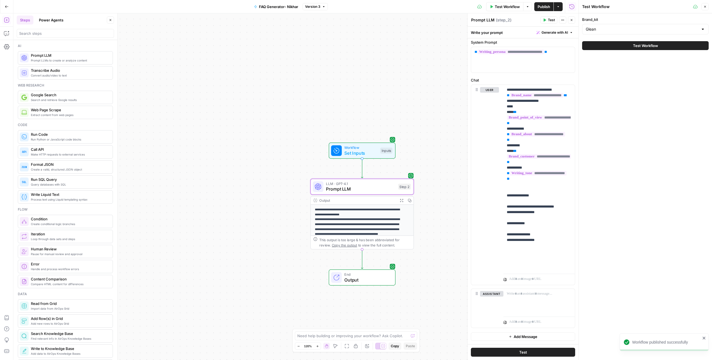
click at [612, 44] on button "Test Workflow" at bounding box center [645, 45] width 127 height 9
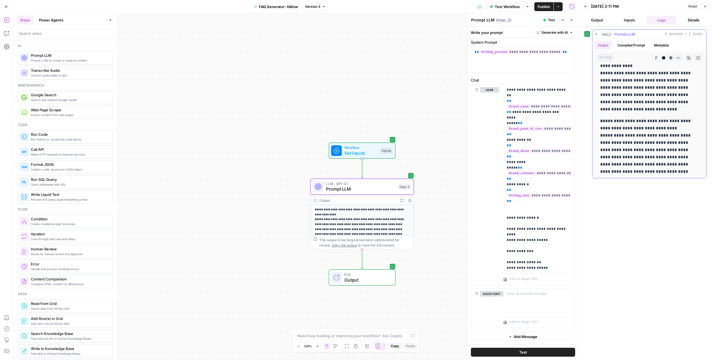
scroll to position [209, 0]
click at [661, 19] on button "Logs" at bounding box center [661, 20] width 30 height 9
click at [626, 21] on button "Inputs" at bounding box center [629, 20] width 30 height 9
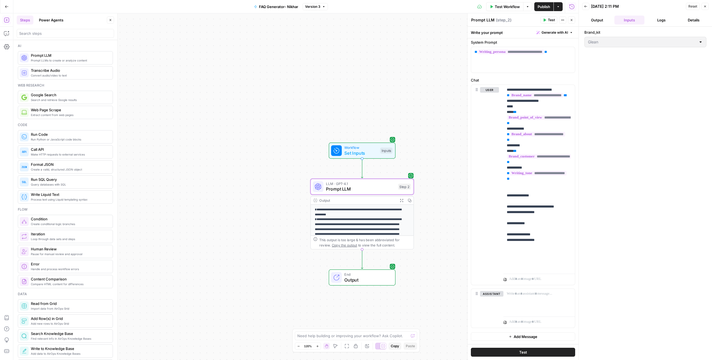
click at [601, 19] on button "Output" at bounding box center [597, 20] width 30 height 9
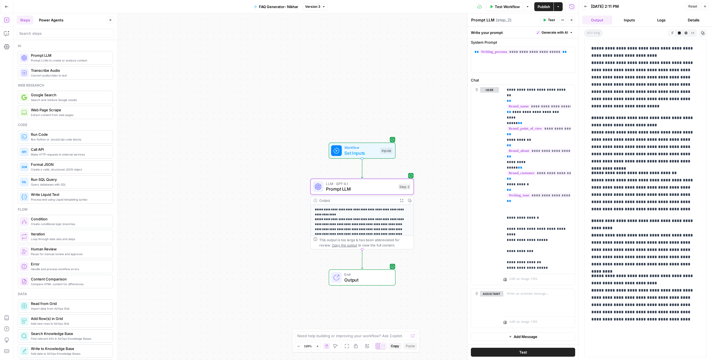
click at [656, 18] on button "Logs" at bounding box center [661, 20] width 30 height 9
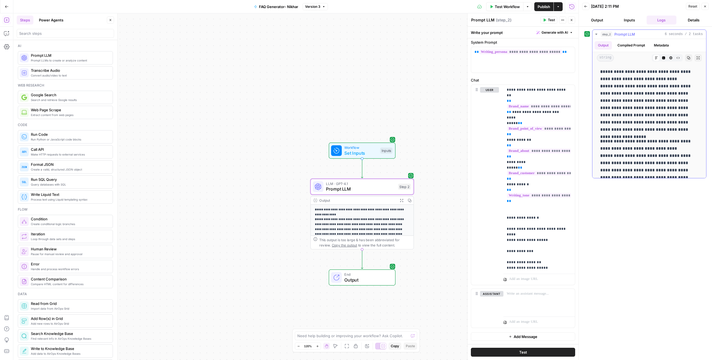
click at [640, 47] on button "Compiled Prompt" at bounding box center [631, 45] width 34 height 8
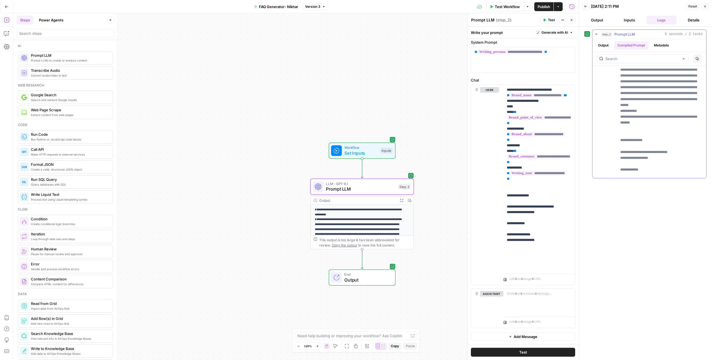
scroll to position [197, 0]
click at [705, 5] on icon "button" at bounding box center [704, 6] width 3 height 3
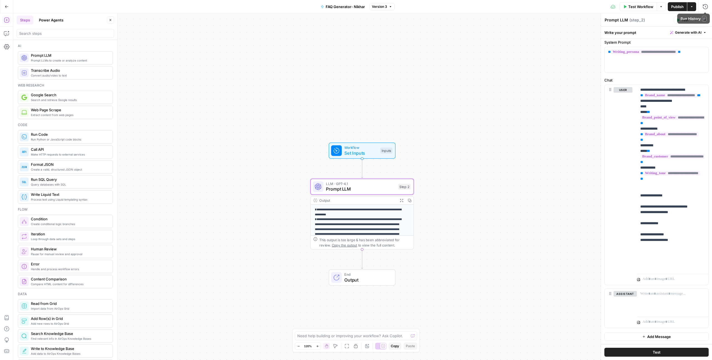
click at [703, 21] on icon "button" at bounding box center [704, 19] width 3 height 3
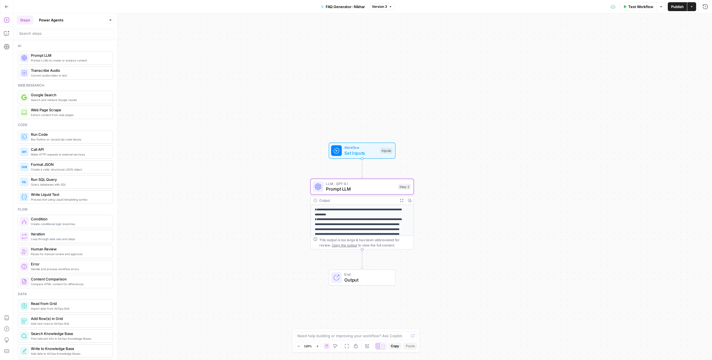
click at [56, 169] on span "Create a valid, structured JSON object" at bounding box center [69, 169] width 77 height 4
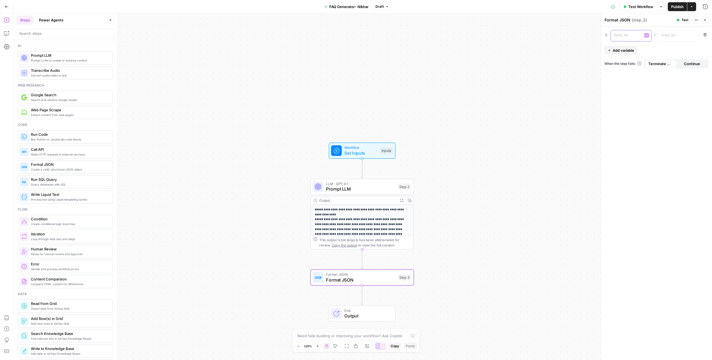
click at [618, 33] on p at bounding box center [626, 36] width 25 height 6
click at [646, 34] on icon "button" at bounding box center [646, 35] width 3 height 3
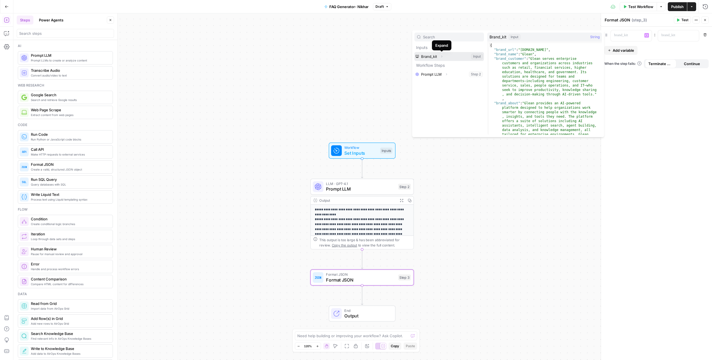
click at [438, 58] on button "Expand" at bounding box center [441, 56] width 7 height 7
click at [440, 57] on icon "button" at bounding box center [441, 56] width 3 height 3
click at [632, 51] on span "Add variable" at bounding box center [623, 51] width 21 height 6
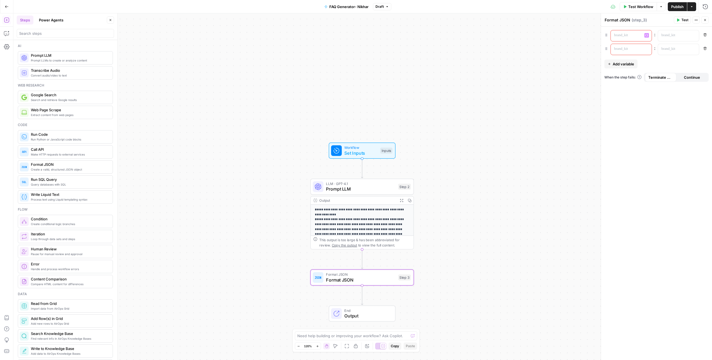
click at [643, 38] on div "“/” to reference Variables Menu" at bounding box center [631, 35] width 41 height 11
click at [648, 34] on icon "button" at bounding box center [646, 35] width 3 height 3
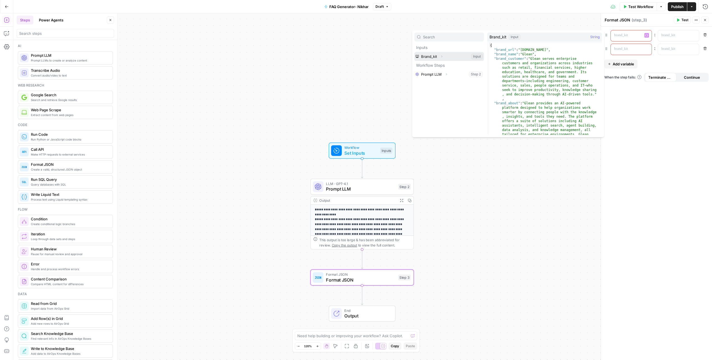
click at [437, 56] on button "Select variable Brand_kit" at bounding box center [449, 56] width 70 height 9
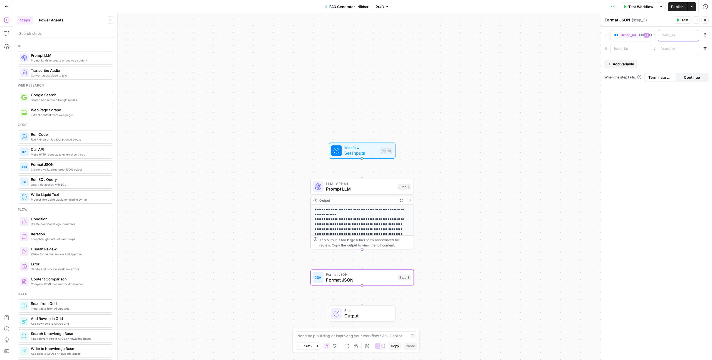
click at [671, 39] on div at bounding box center [674, 35] width 32 height 11
click at [624, 53] on div at bounding box center [627, 49] width 32 height 11
click at [647, 48] on icon "button" at bounding box center [646, 49] width 3 height 3
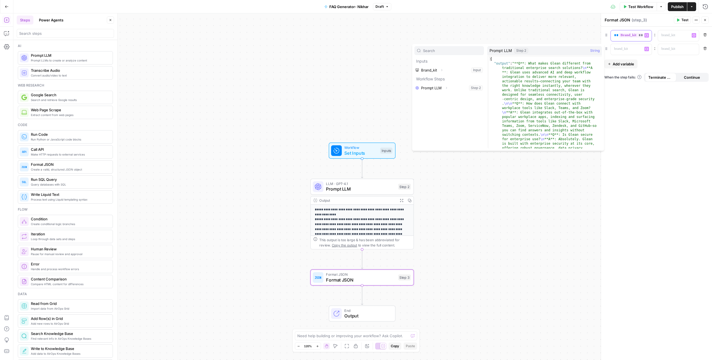
scroll to position [0, 17]
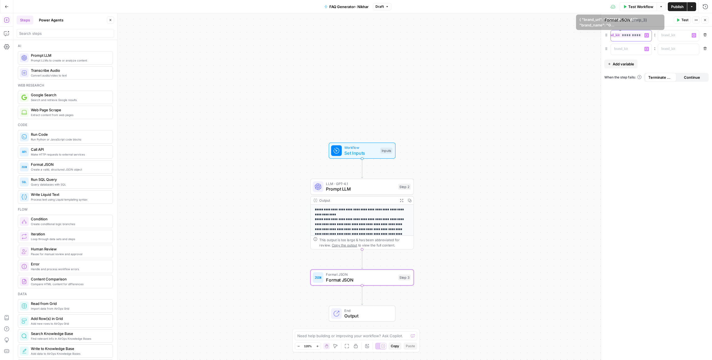
drag, startPoint x: 612, startPoint y: 35, endPoint x: 675, endPoint y: 36, distance: 63.1
click at [675, 36] on div "** ********* ** Variables Menu : “/” to reference Variables Menu Remove" at bounding box center [656, 35] width 104 height 11
click at [675, 33] on p at bounding box center [673, 36] width 25 height 6
click at [694, 36] on icon "button" at bounding box center [693, 35] width 3 height 3
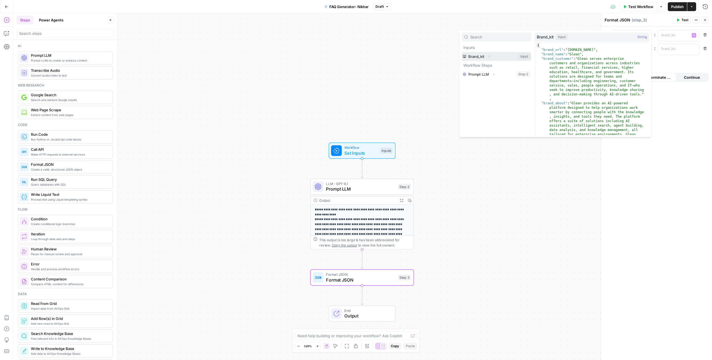
click at [488, 54] on button "Expand" at bounding box center [488, 56] width 7 height 7
click at [482, 58] on button "Select variable Brand_kit" at bounding box center [497, 56] width 70 height 9
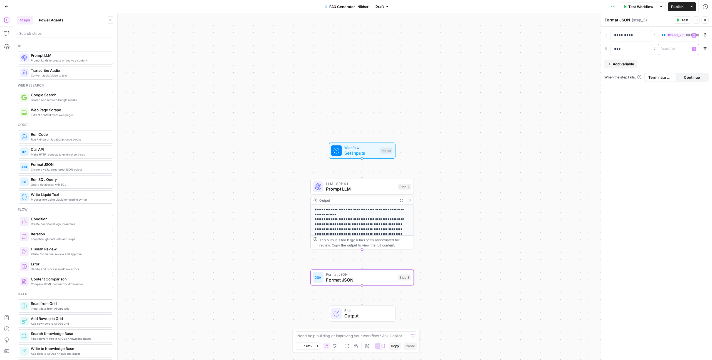
click at [662, 50] on p at bounding box center [673, 49] width 25 height 6
click at [694, 49] on icon "button" at bounding box center [693, 49] width 3 height 3
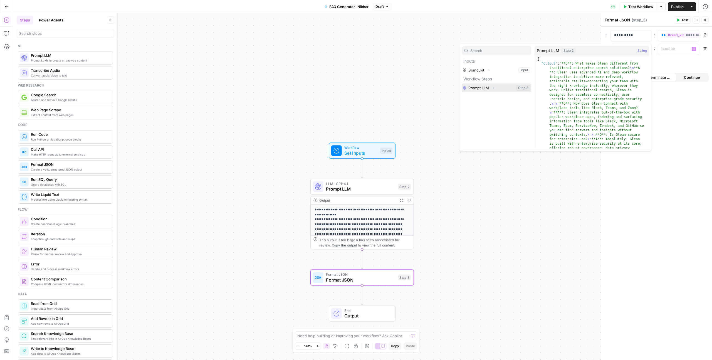
click at [500, 87] on button "Select variable Prompt LLM" at bounding box center [497, 87] width 70 height 9
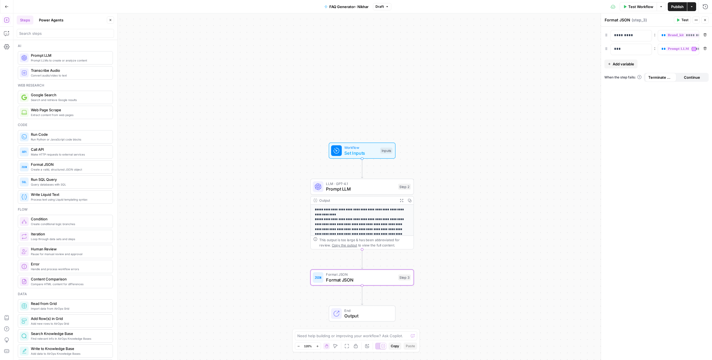
click at [685, 21] on span "Test" at bounding box center [684, 20] width 7 height 5
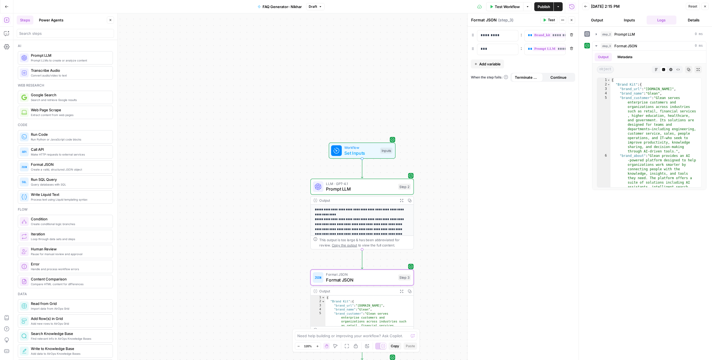
click at [706, 5] on icon "button" at bounding box center [704, 6] width 3 height 3
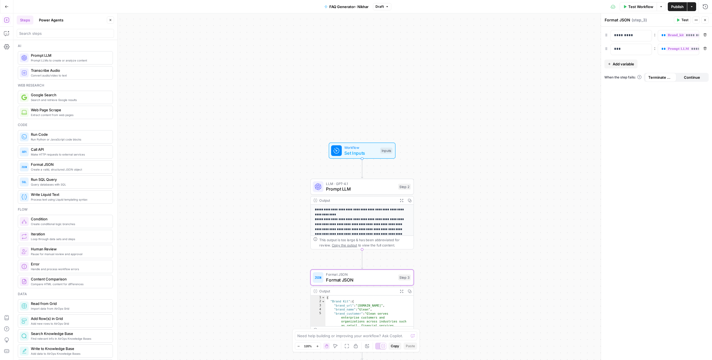
click at [634, 11] on button "Test Workflow" at bounding box center [637, 6] width 37 height 9
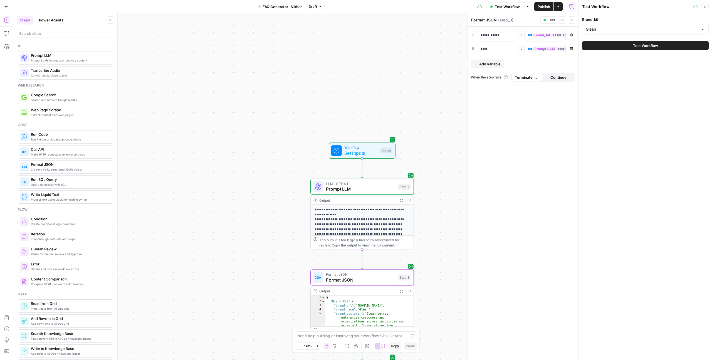
click at [704, 8] on icon "button" at bounding box center [704, 6] width 3 height 3
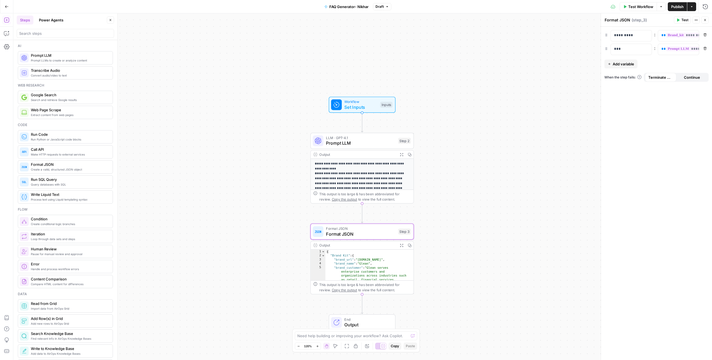
type textarea "**********"
click at [380, 270] on div "{ "Brand Kit" : { "brand_url" : "www.glean.com" , "brand_name" : "Glean" , "bra…" at bounding box center [366, 292] width 83 height 87
click at [636, 37] on p "*********" at bounding box center [631, 36] width 34 height 6
click at [705, 35] on icon "button" at bounding box center [704, 34] width 3 height 3
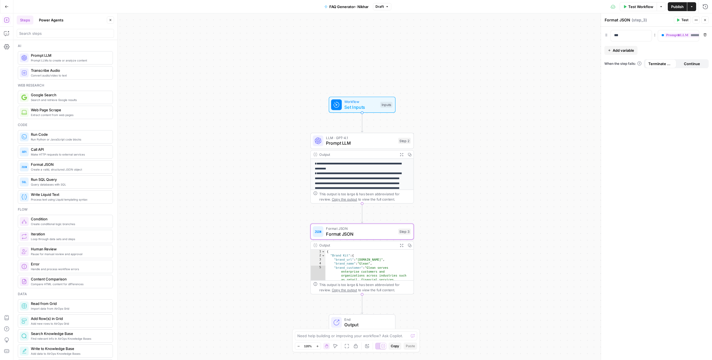
click at [631, 46] on button "Add variable" at bounding box center [620, 50] width 33 height 9
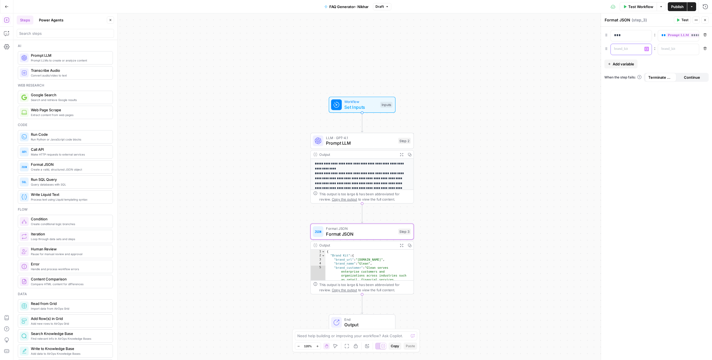
click at [628, 48] on p at bounding box center [626, 49] width 25 height 6
click at [696, 49] on button "Variables Menu" at bounding box center [693, 49] width 4 height 4
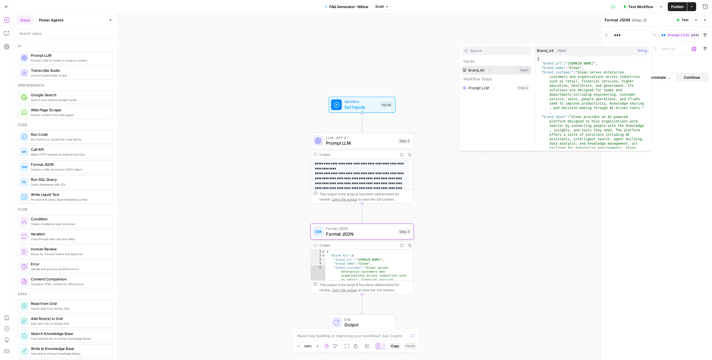
click at [489, 70] on icon "button" at bounding box center [488, 70] width 1 height 2
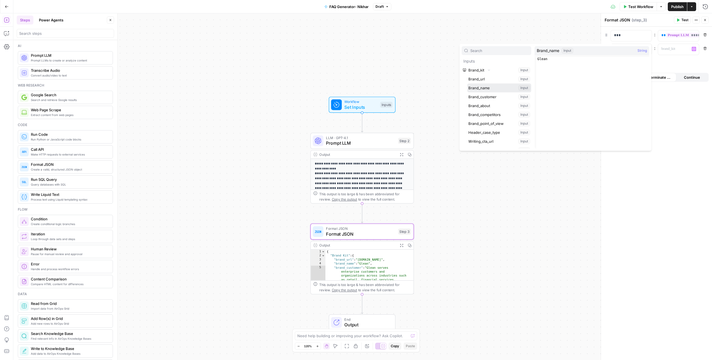
click at [489, 86] on button "Select variable Brand_name" at bounding box center [499, 87] width 64 height 9
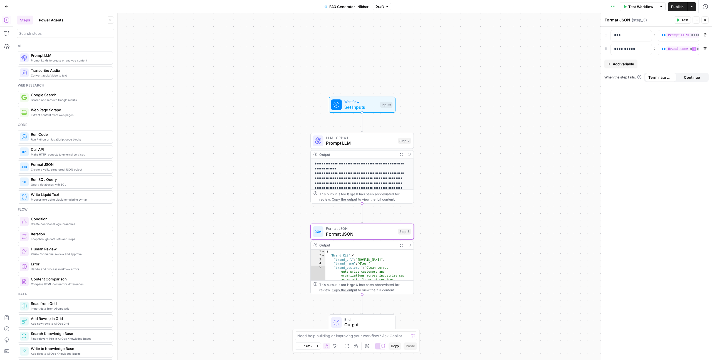
click at [668, 7] on button "Publish" at bounding box center [677, 6] width 19 height 9
click at [676, 117] on div "**********" at bounding box center [656, 193] width 111 height 333
click at [681, 18] on button "Test" at bounding box center [682, 19] width 17 height 7
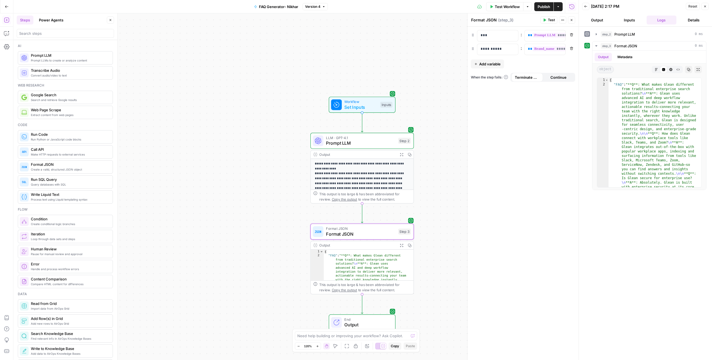
click at [636, 21] on button "Inputs" at bounding box center [629, 20] width 30 height 9
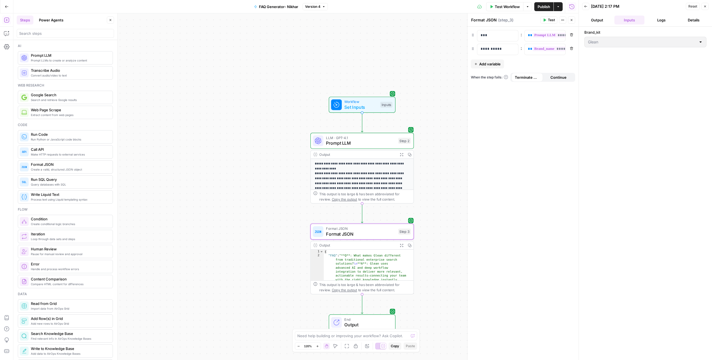
click at [652, 19] on button "Logs" at bounding box center [661, 20] width 30 height 9
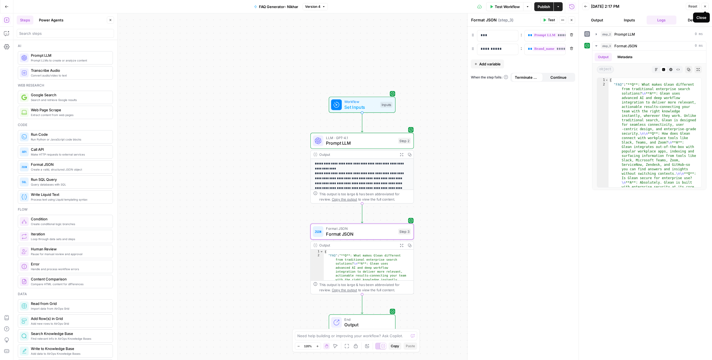
click at [705, 6] on icon "button" at bounding box center [704, 6] width 3 height 3
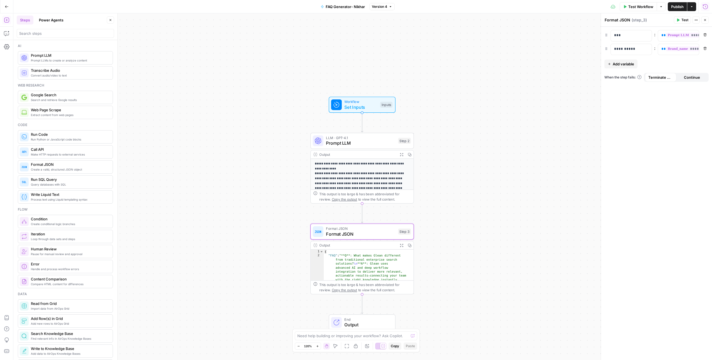
click at [683, 5] on span "Publish" at bounding box center [677, 7] width 13 height 6
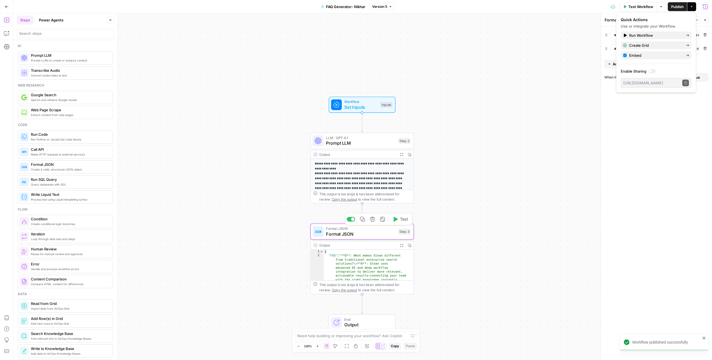
click at [399, 224] on div "Copy step Delete step Add Note Test" at bounding box center [378, 219] width 67 height 12
click at [399, 221] on button "Test" at bounding box center [400, 219] width 21 height 9
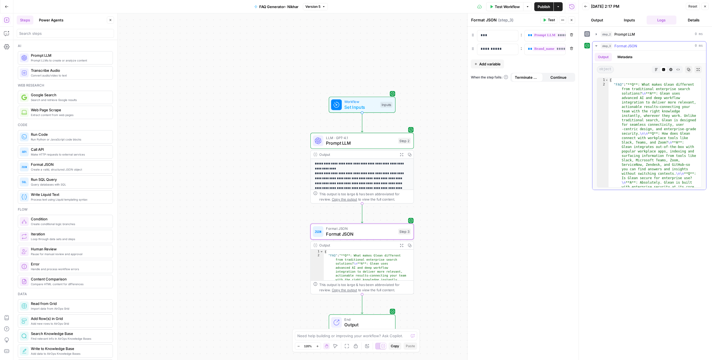
click at [628, 43] on button "step_3 Format JSON 0 ms" at bounding box center [649, 45] width 114 height 9
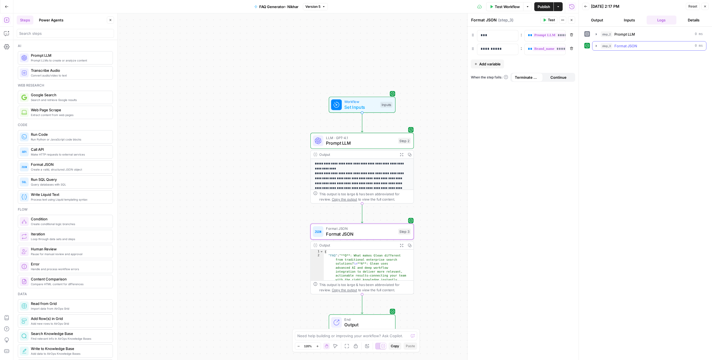
click at [628, 44] on span "Format JSON" at bounding box center [625, 46] width 23 height 6
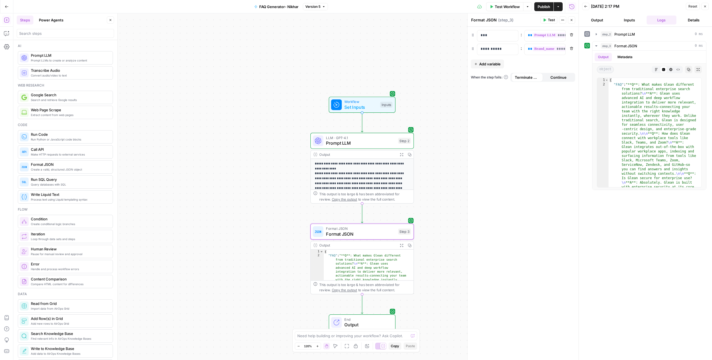
click at [635, 19] on button "Inputs" at bounding box center [629, 20] width 30 height 9
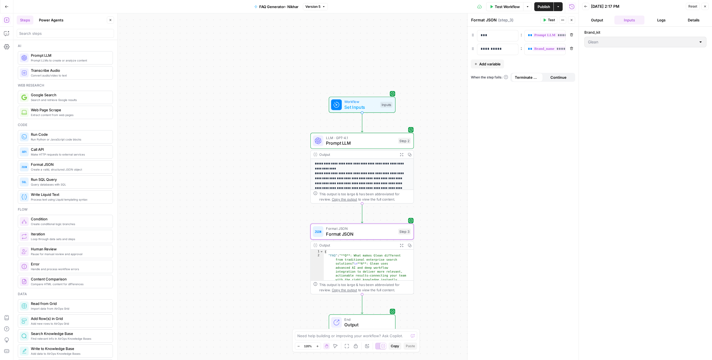
click at [702, 21] on button "Details" at bounding box center [693, 20] width 30 height 9
click at [593, 19] on button "Output" at bounding box center [597, 20] width 30 height 9
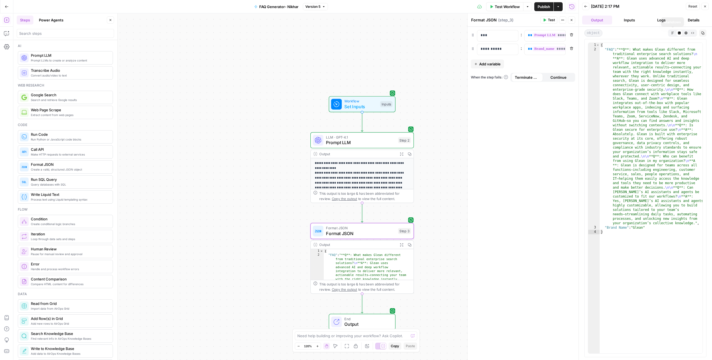
click at [671, 33] on icon "button" at bounding box center [672, 32] width 3 height 3
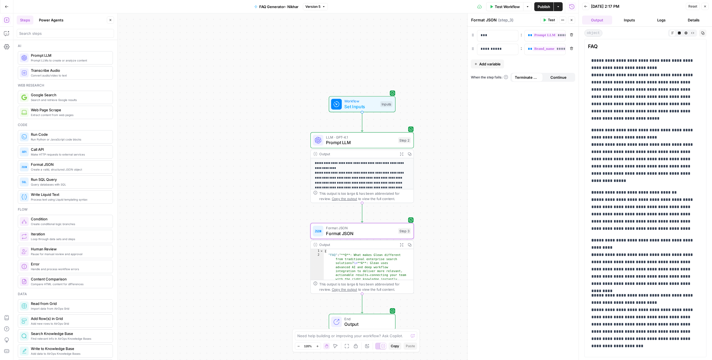
click at [671, 32] on icon at bounding box center [672, 32] width 3 height 3
click at [679, 34] on icon "button" at bounding box center [679, 32] width 3 height 3
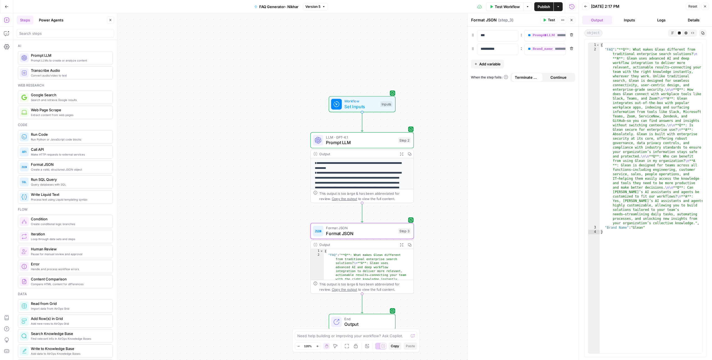
click at [686, 33] on icon "button" at bounding box center [685, 32] width 3 height 3
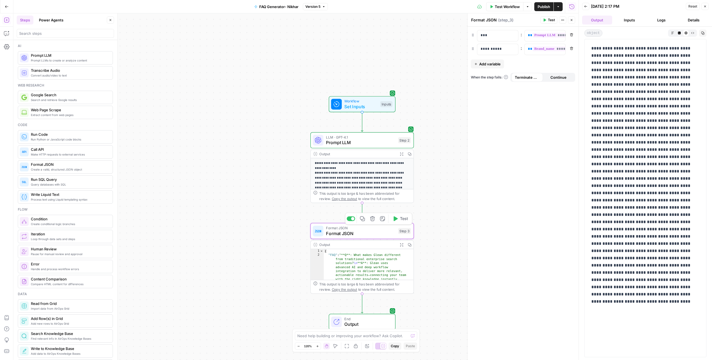
click at [398, 219] on button "Test" at bounding box center [400, 218] width 21 height 9
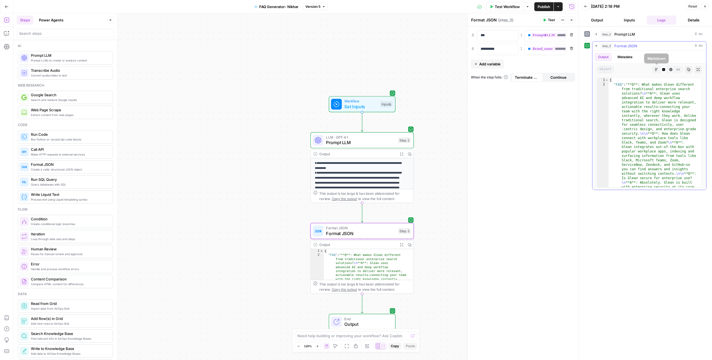
click at [656, 70] on icon "button" at bounding box center [656, 69] width 3 height 3
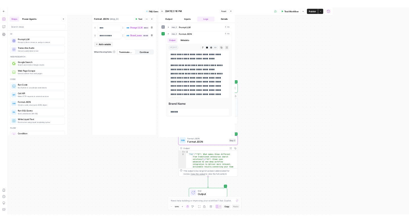
scroll to position [252, 0]
